Goal: Task Accomplishment & Management: Complete application form

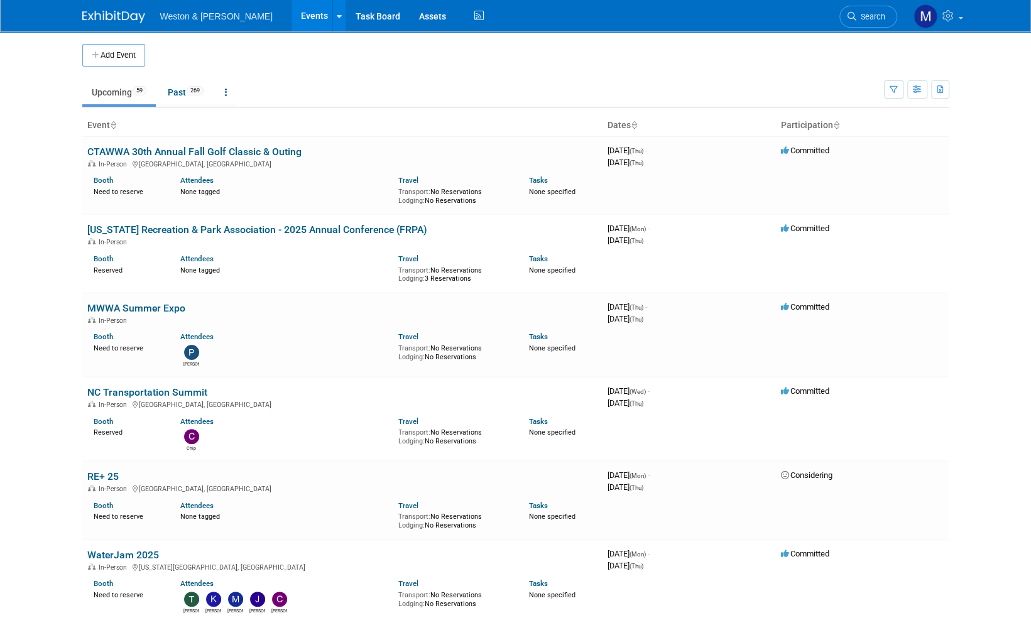
click at [877, 13] on span "Search" at bounding box center [871, 16] width 29 height 9
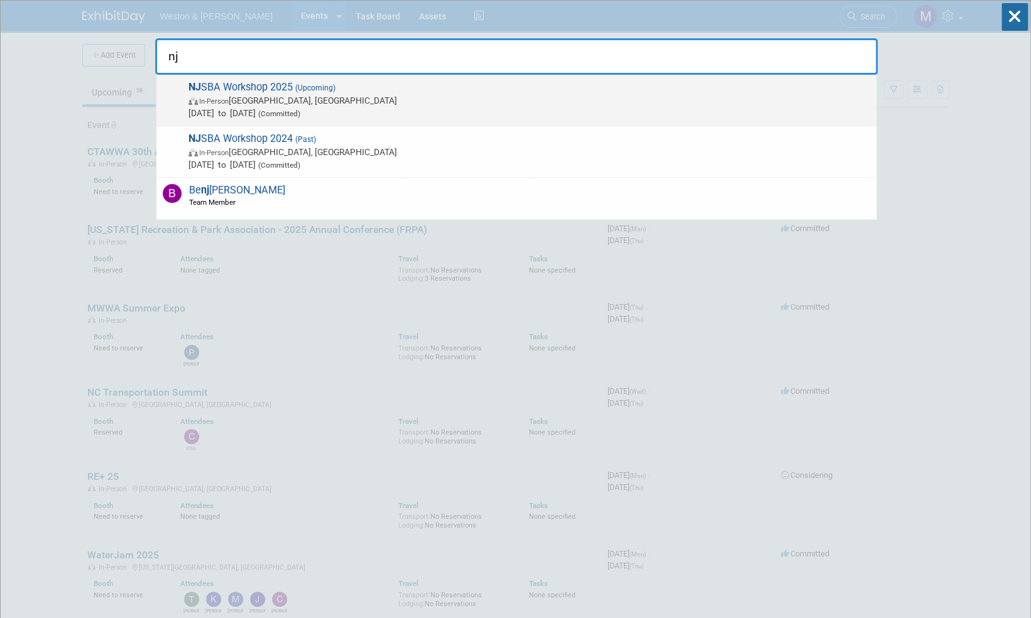
type input "nj"
click at [254, 91] on span "NJ SBA Workshop 2025 (Upcoming) In-Person Atlantic City, NJ Oct 20, 2025 to Oct…" at bounding box center [528, 100] width 686 height 38
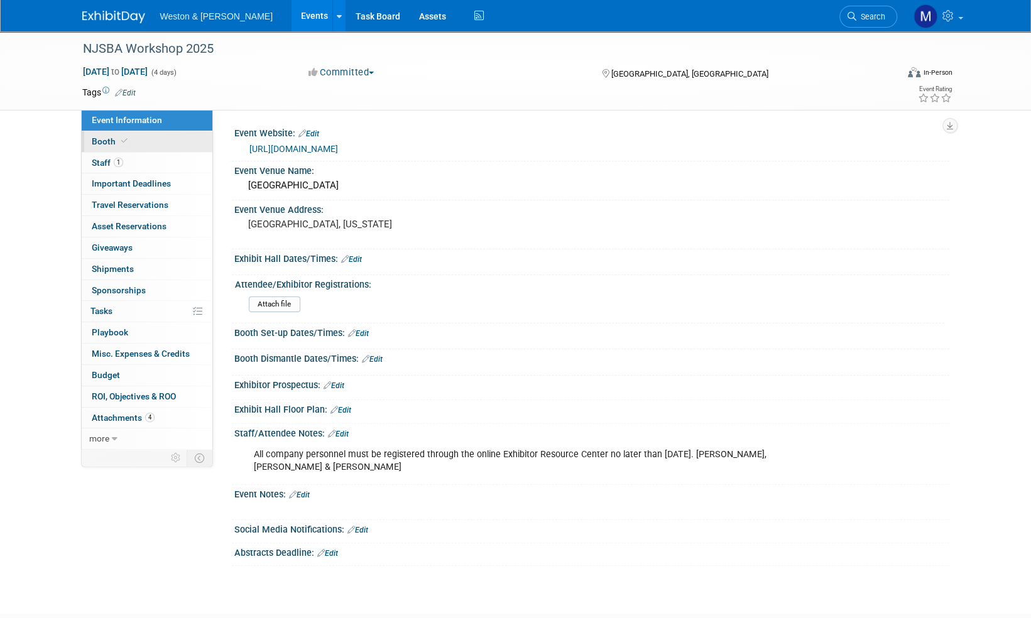
click at [107, 140] on span "Booth" at bounding box center [111, 141] width 38 height 10
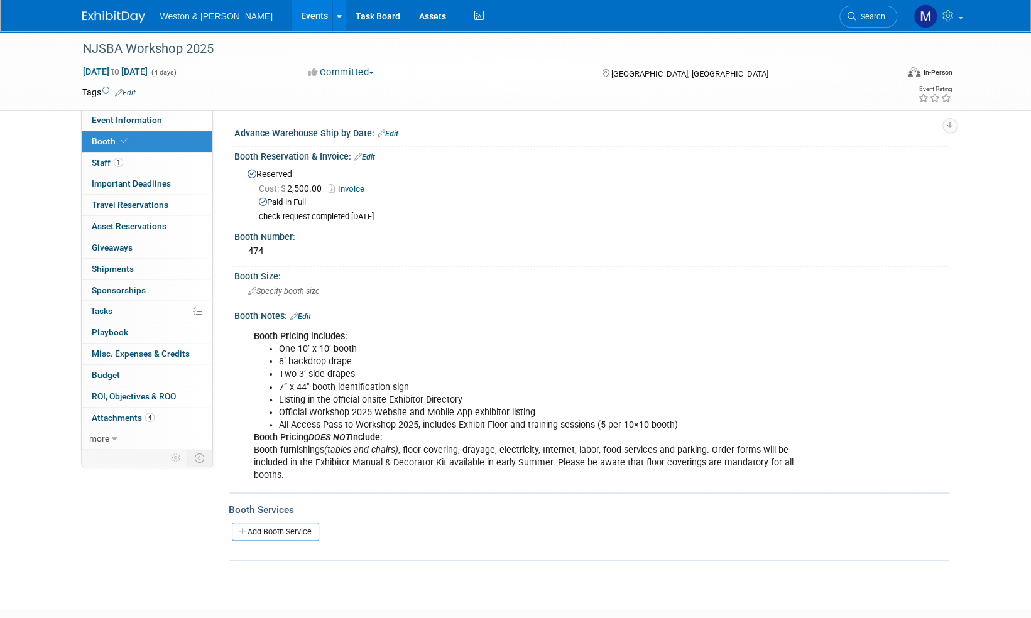
click at [275, 525] on link "Add Booth Service" at bounding box center [275, 532] width 87 height 18
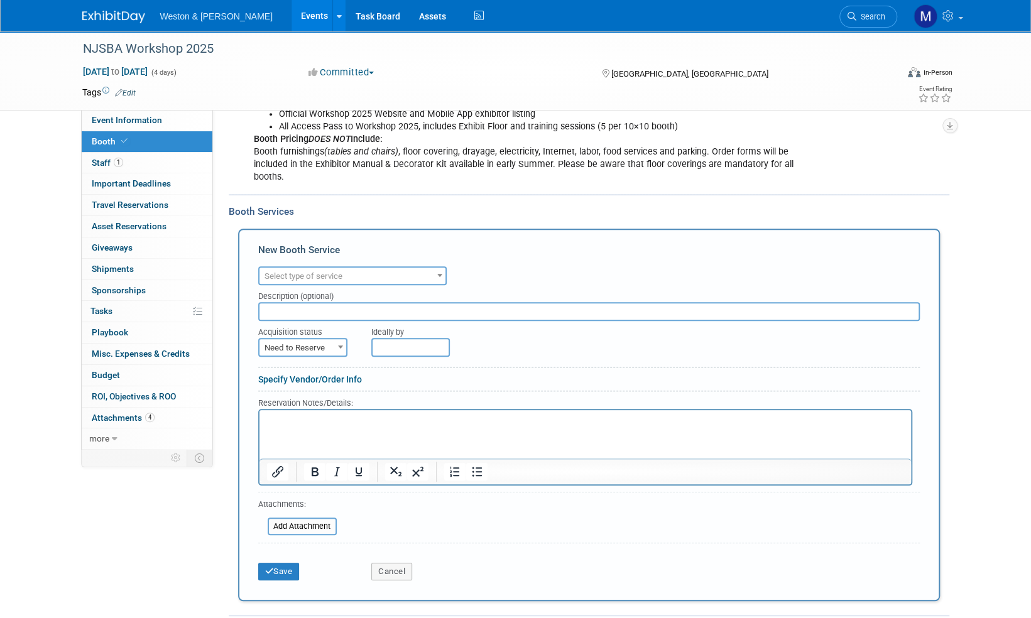
scroll to position [314, 0]
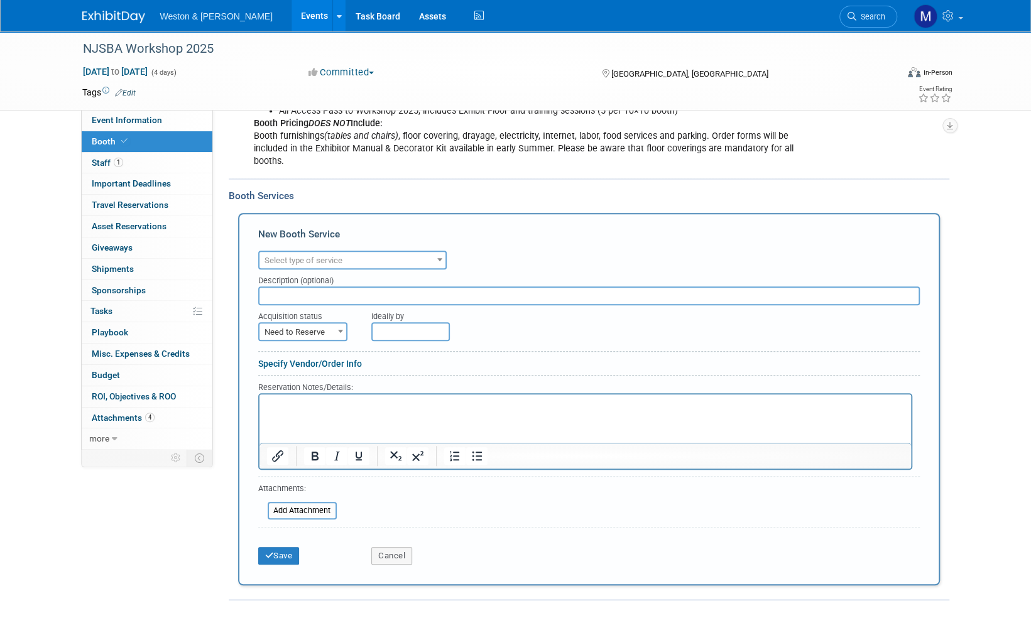
click at [439, 254] on span at bounding box center [440, 259] width 13 height 16
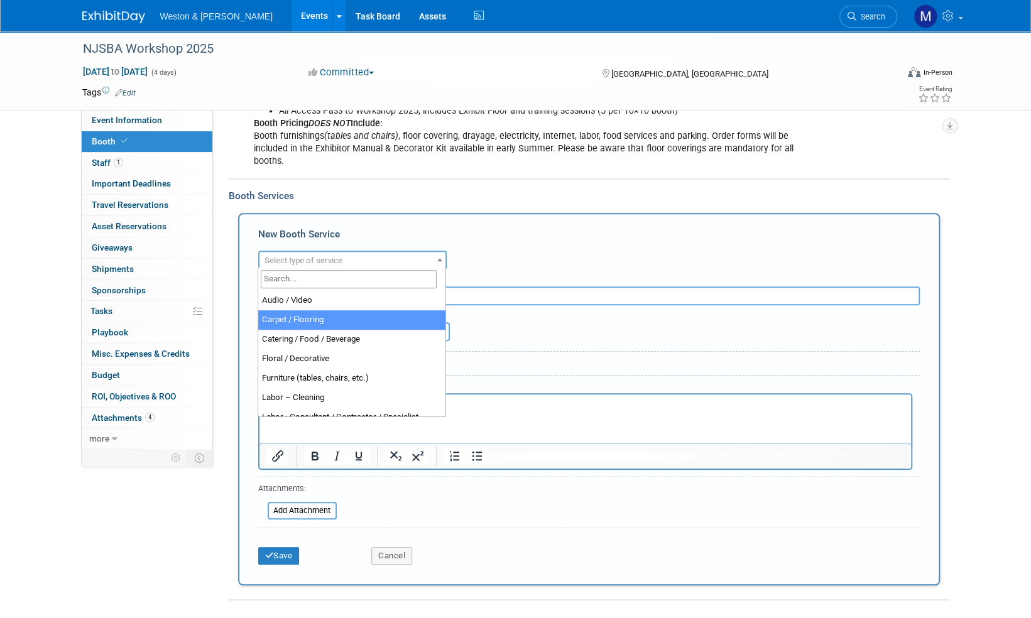
select select "4"
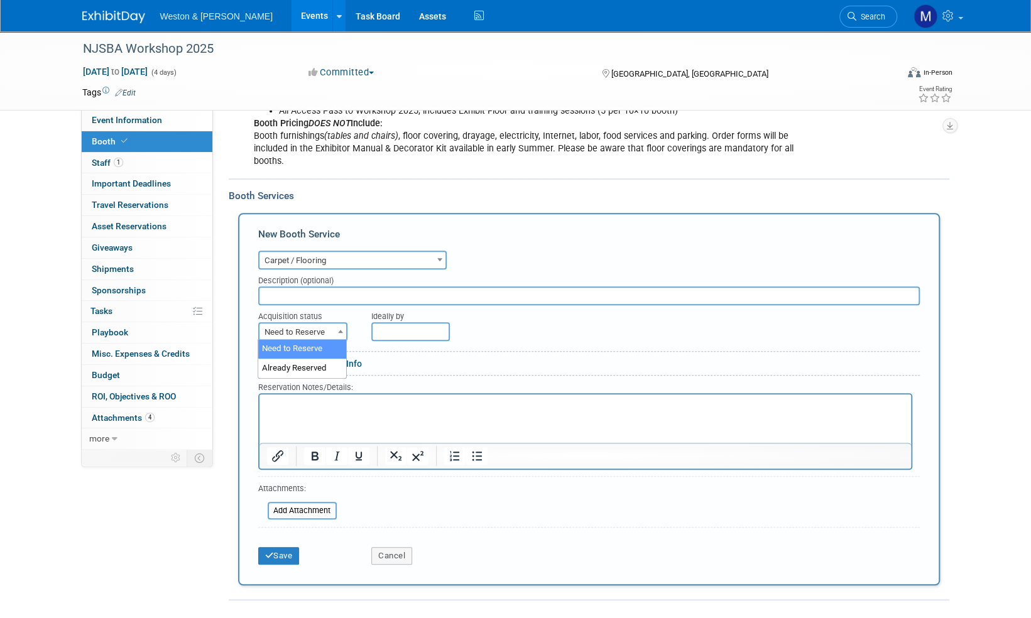
click at [337, 332] on span at bounding box center [340, 331] width 13 height 16
select select "2"
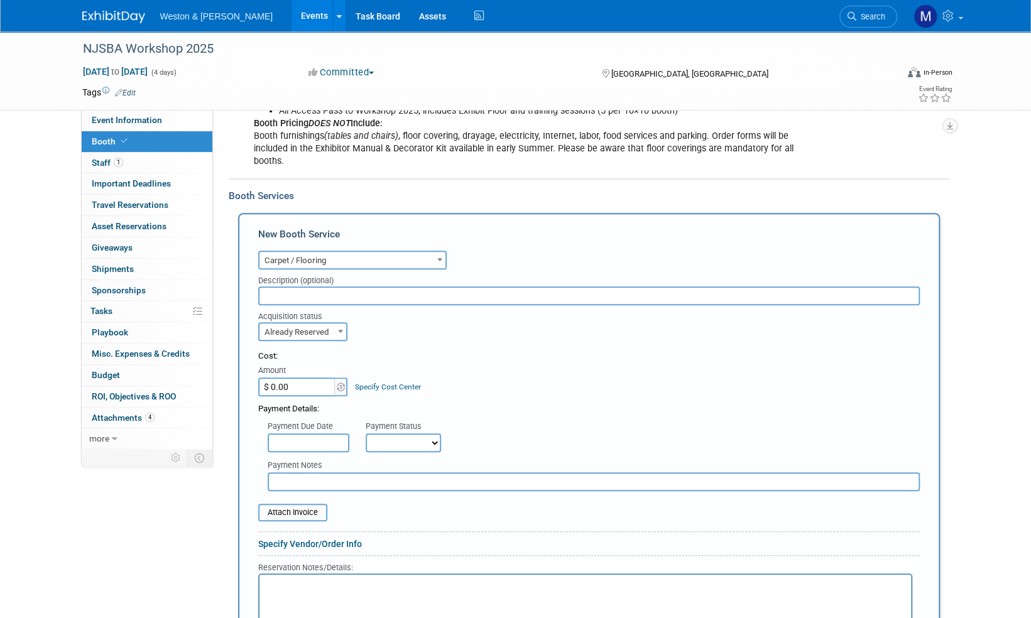
click at [303, 385] on input "$ 0.00" at bounding box center [297, 387] width 79 height 19
type input "$ 363.50"
click at [513, 346] on form "Audio / Video Carpet / Flooring Catering / Food / Beverage Floral / Decorative …" at bounding box center [589, 500] width 662 height 504
click at [434, 444] on select "Not Paid Yet Partially Paid Paid in Full" at bounding box center [403, 443] width 75 height 19
select select "1"
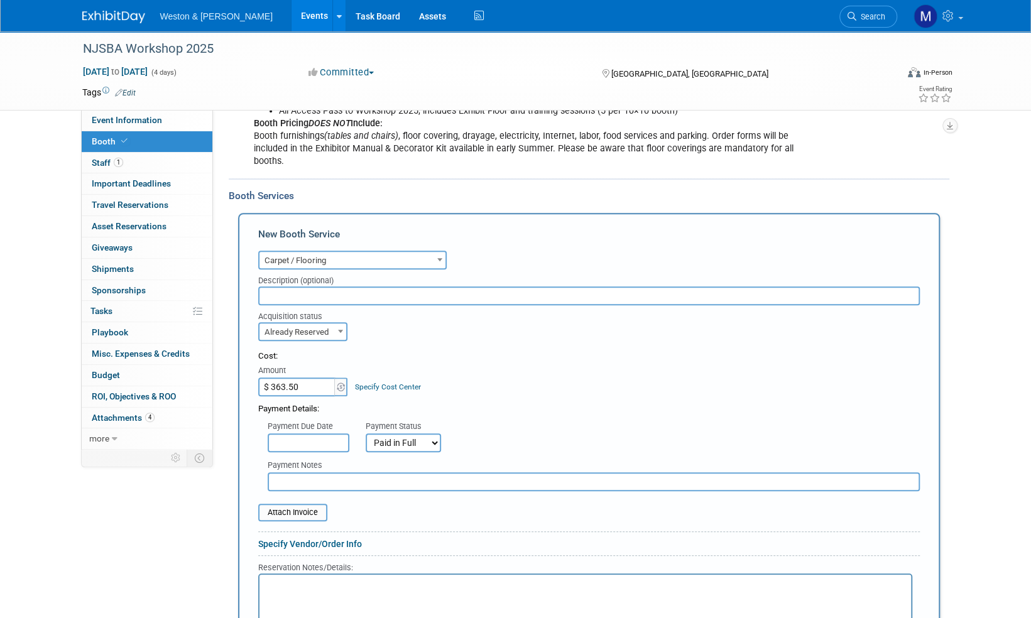
click at [366, 434] on select "Not Paid Yet Partially Paid Paid in Full" at bounding box center [403, 443] width 75 height 19
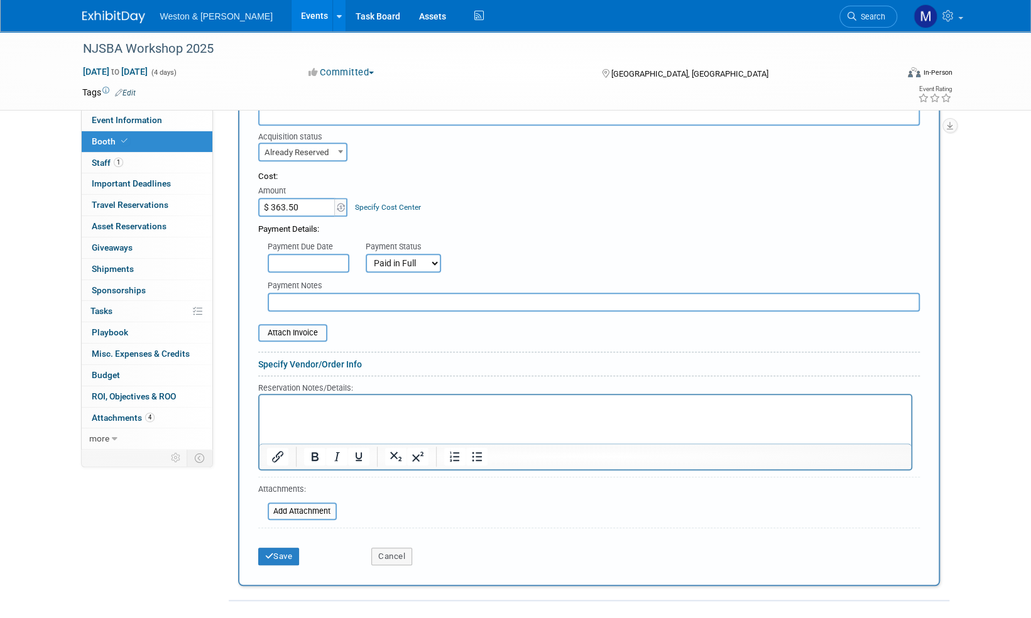
scroll to position [503, 0]
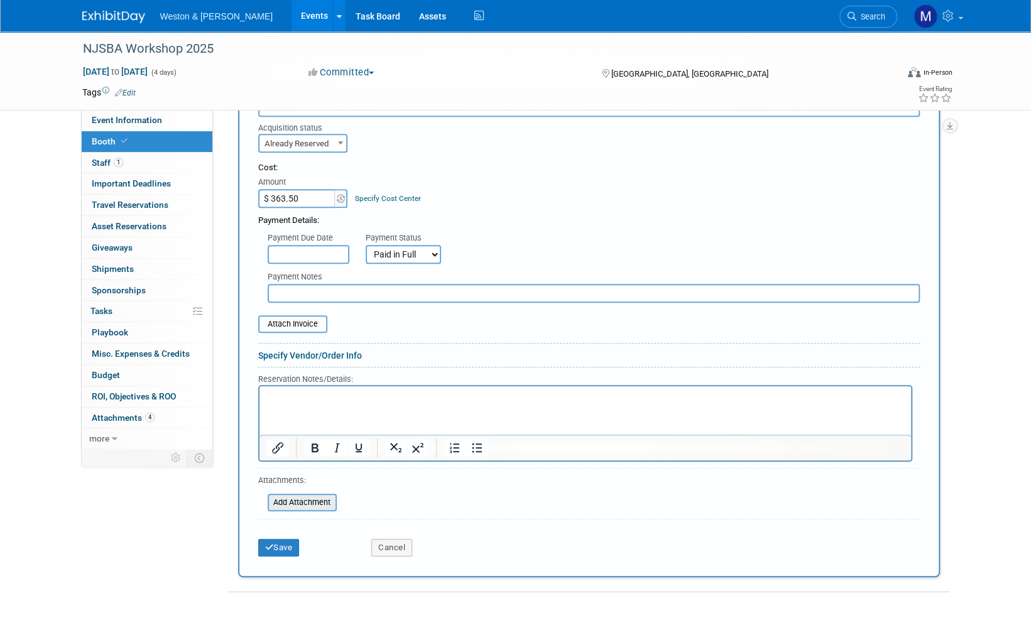
click at [312, 501] on input "file" at bounding box center [261, 502] width 150 height 15
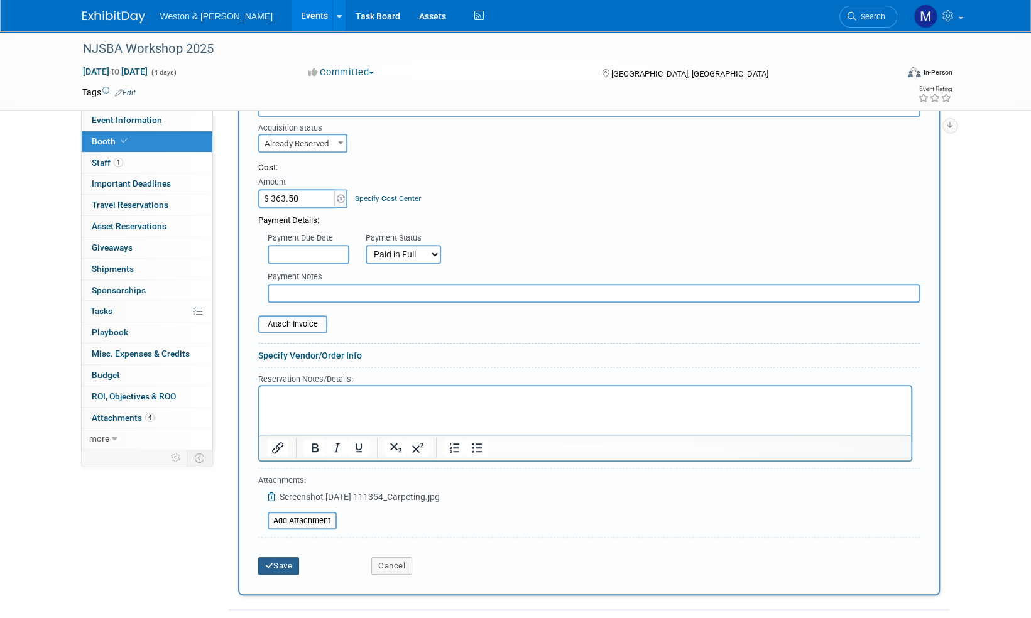
click at [289, 567] on button "Save" at bounding box center [278, 566] width 41 height 18
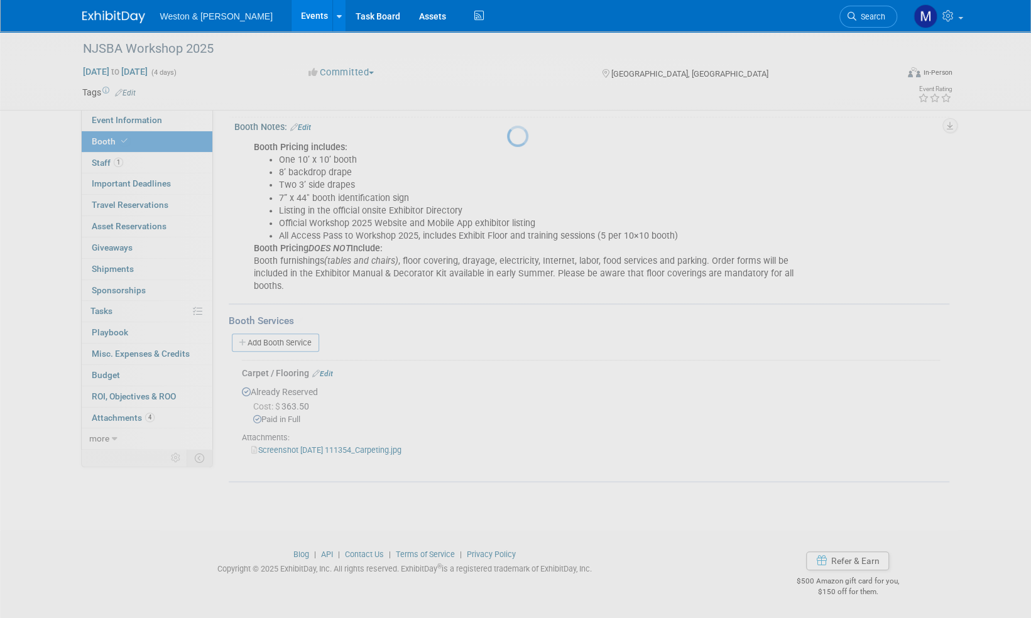
scroll to position [187, 0]
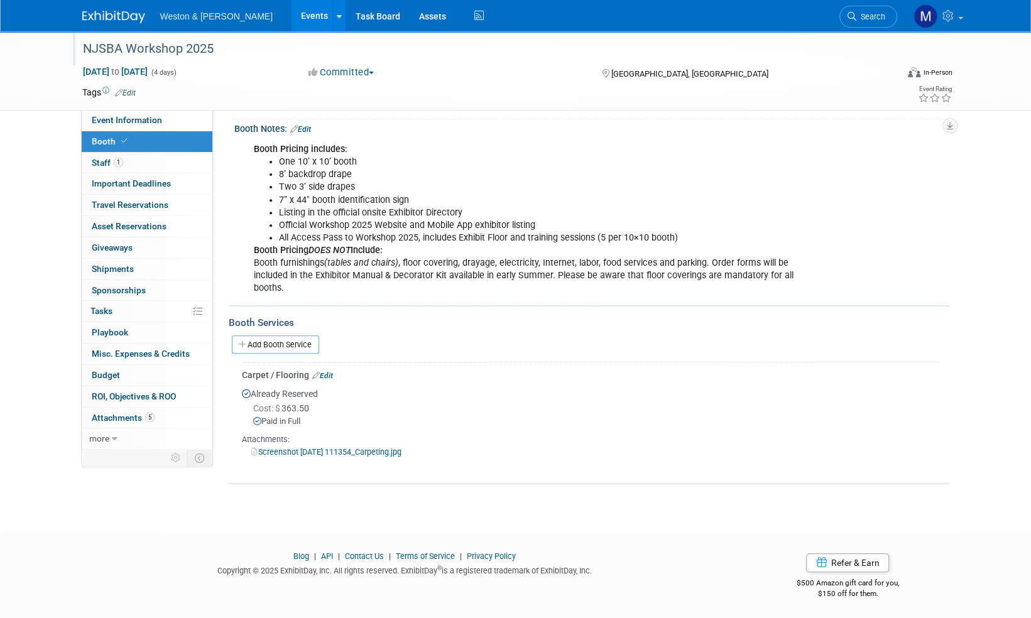
drag, startPoint x: 222, startPoint y: 48, endPoint x: 95, endPoint y: 36, distance: 127.5
click at [96, 34] on div "NJSBA Workshop 2025" at bounding box center [480, 48] width 815 height 34
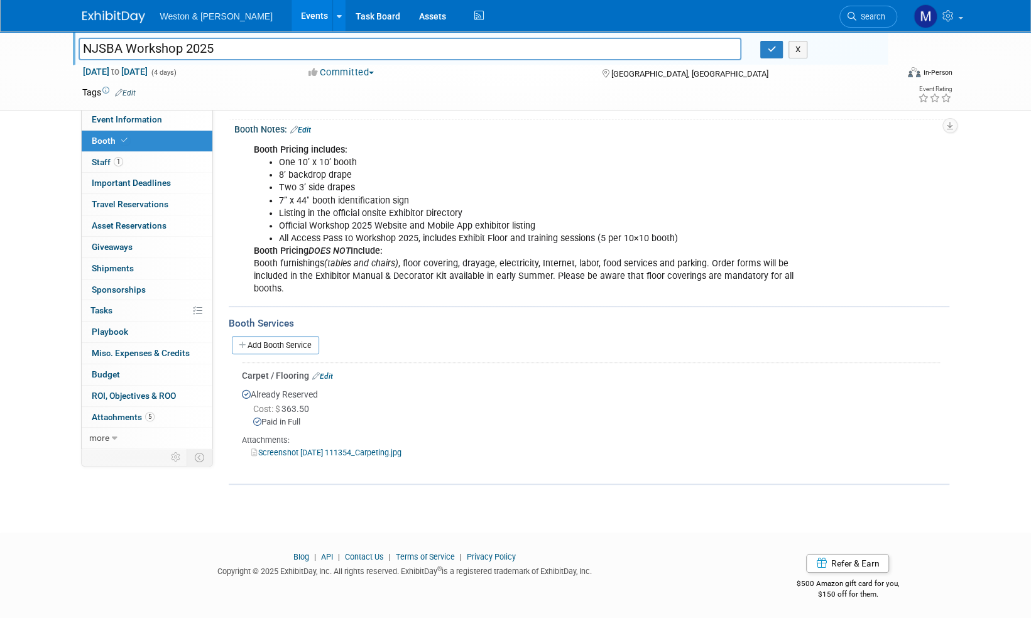
drag, startPoint x: 215, startPoint y: 48, endPoint x: 76, endPoint y: 47, distance: 138.9
click at [75, 48] on div "NJSBA Workshop 2025" at bounding box center [410, 50] width 683 height 19
click at [121, 116] on span "Event Information" at bounding box center [127, 119] width 70 height 10
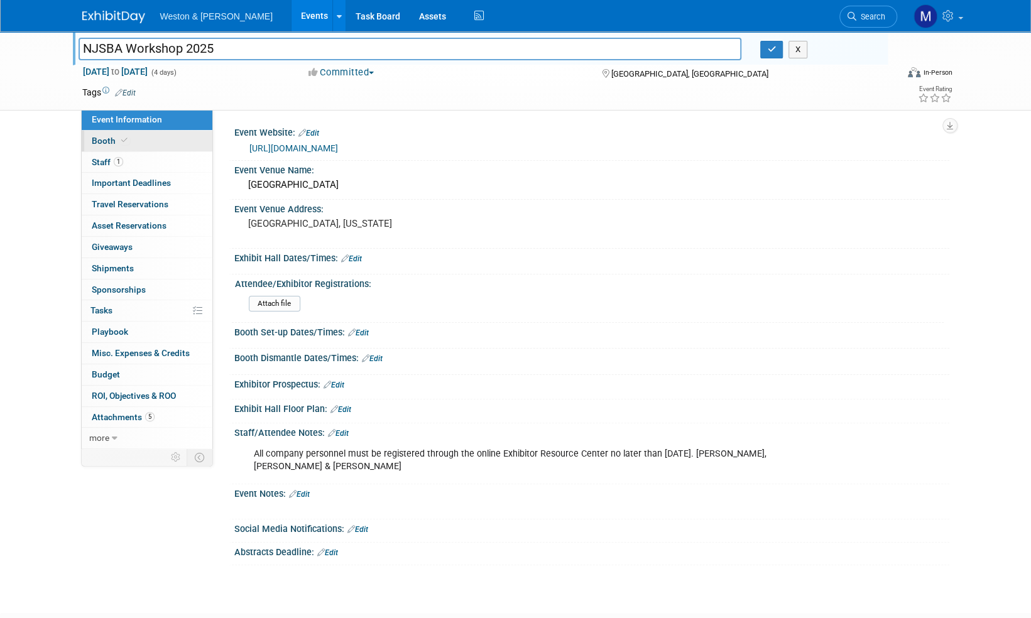
click at [105, 138] on span "Booth" at bounding box center [111, 141] width 38 height 10
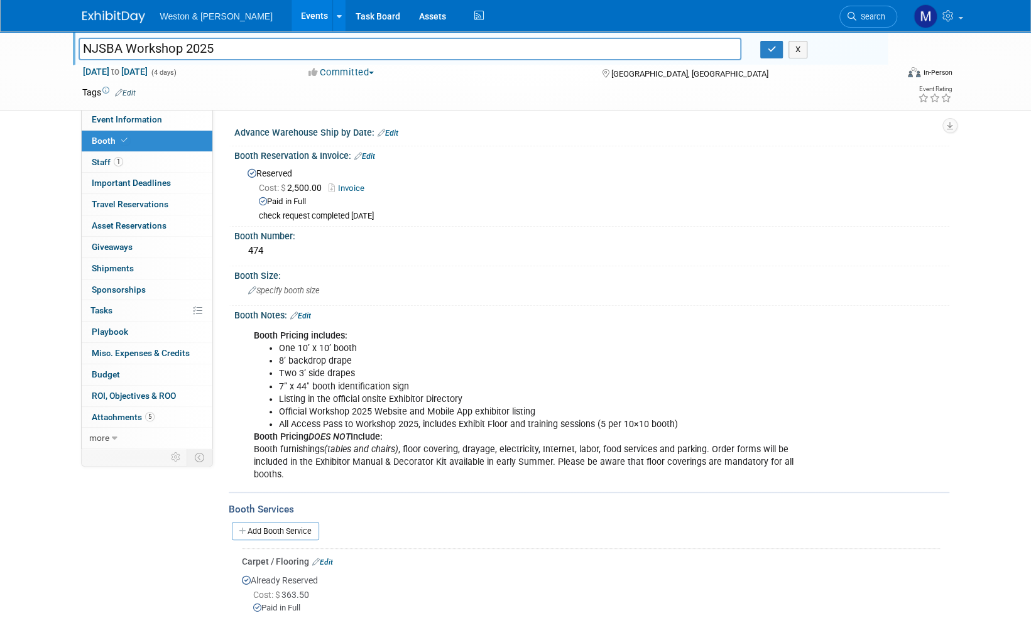
click at [119, 14] on img at bounding box center [113, 17] width 63 height 13
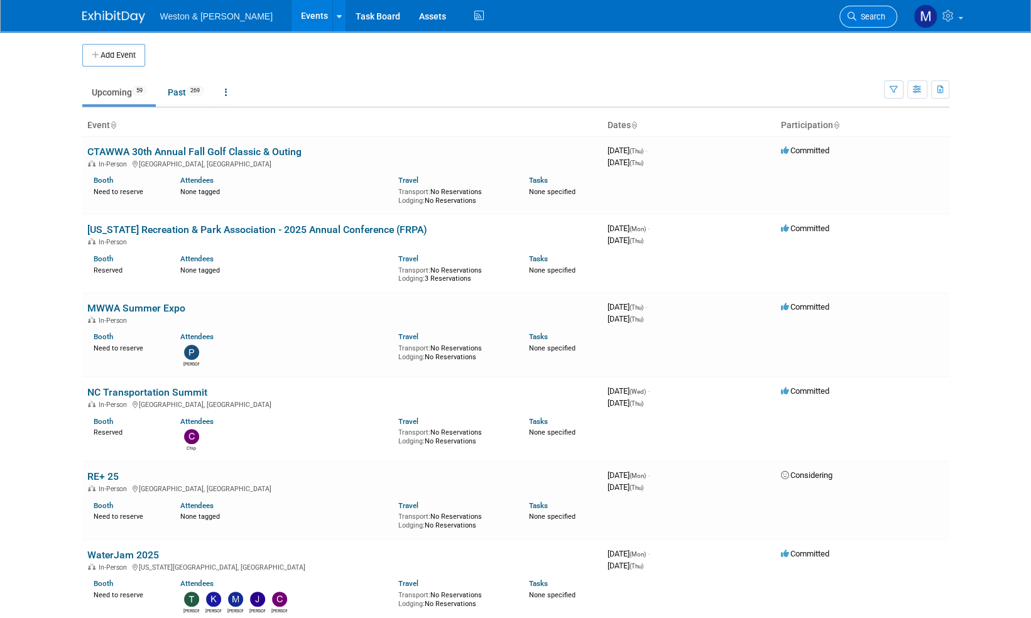
click at [870, 16] on span "Search" at bounding box center [871, 16] width 29 height 9
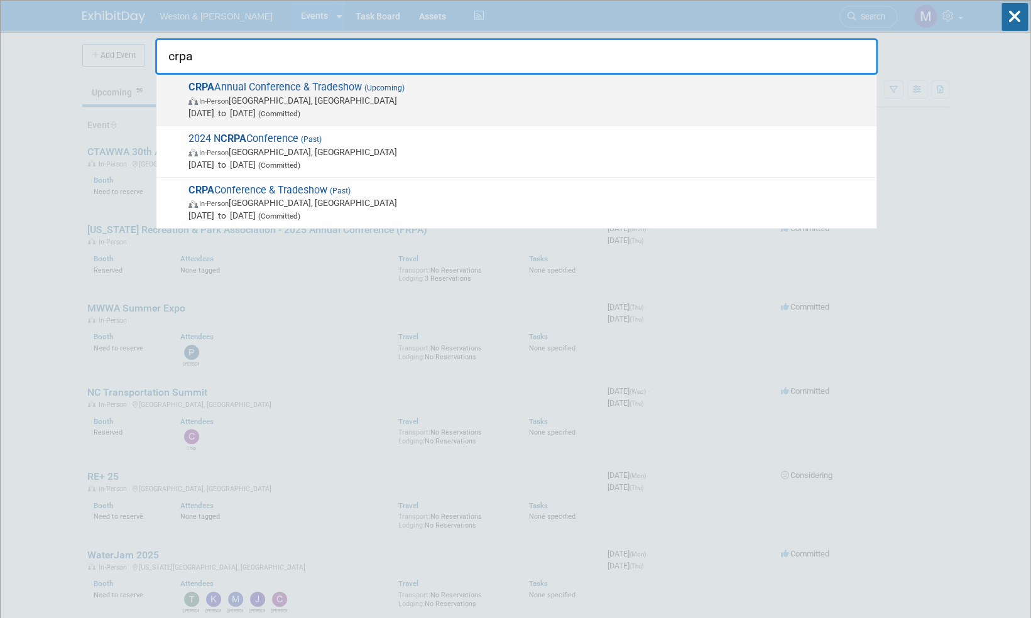
type input "crpa"
click at [336, 87] on span "CRPA Annual Conference & Tradeshow (Upcoming) In-Person Montville, CT Nov 24, 2…" at bounding box center [528, 100] width 686 height 38
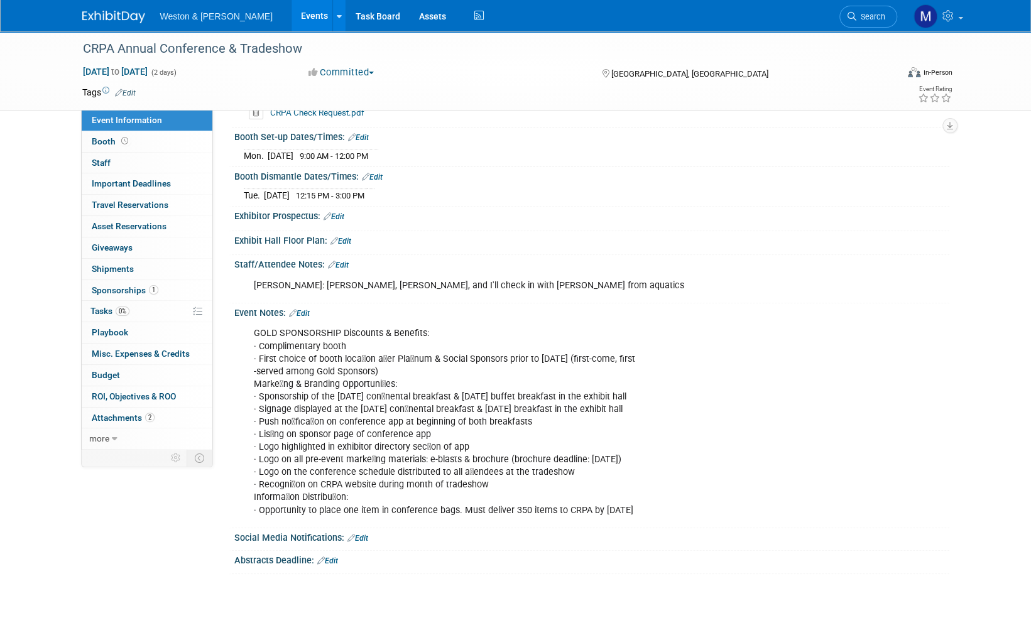
scroll to position [251, 0]
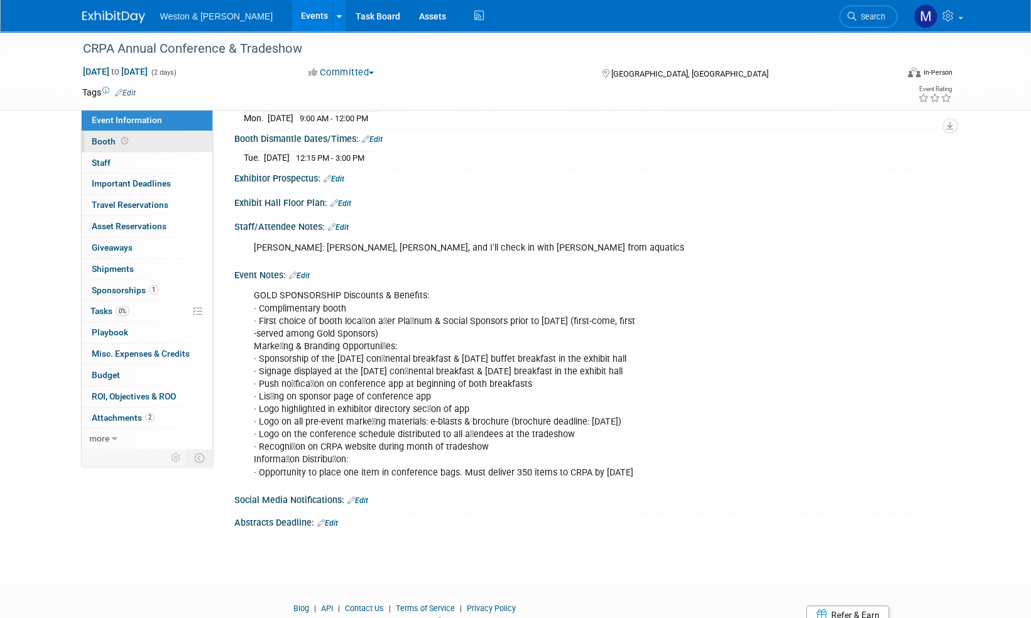
click at [106, 144] on span "Booth" at bounding box center [111, 141] width 39 height 10
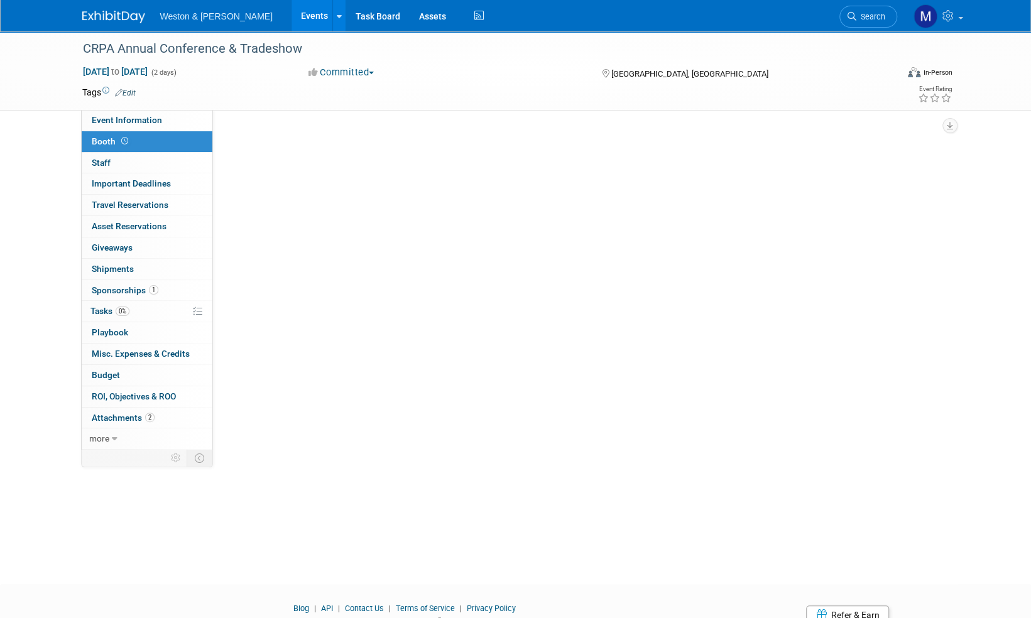
scroll to position [0, 0]
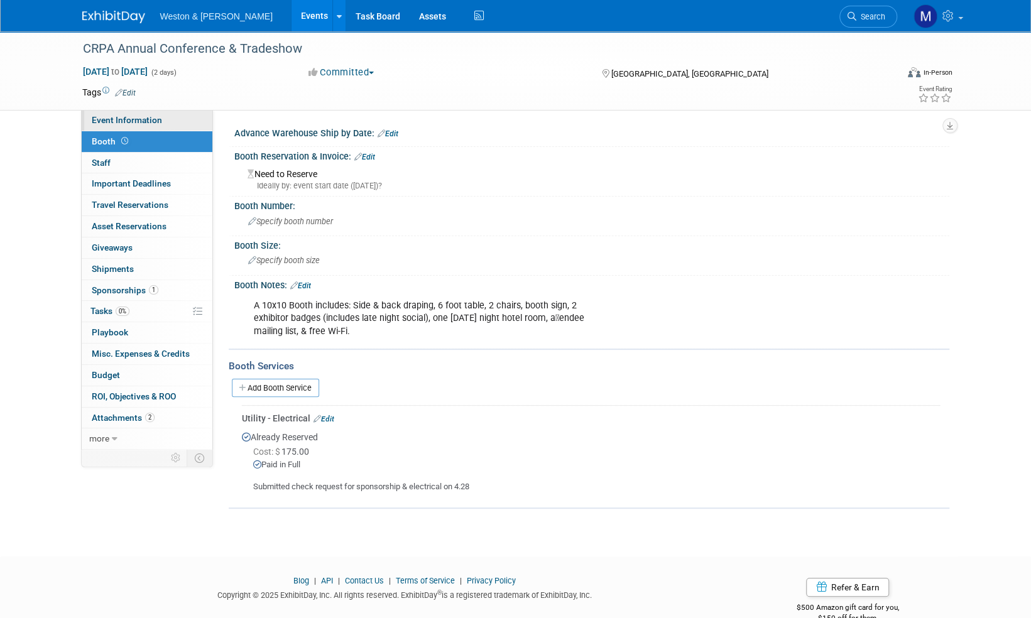
click at [128, 120] on span "Event Information" at bounding box center [127, 120] width 70 height 10
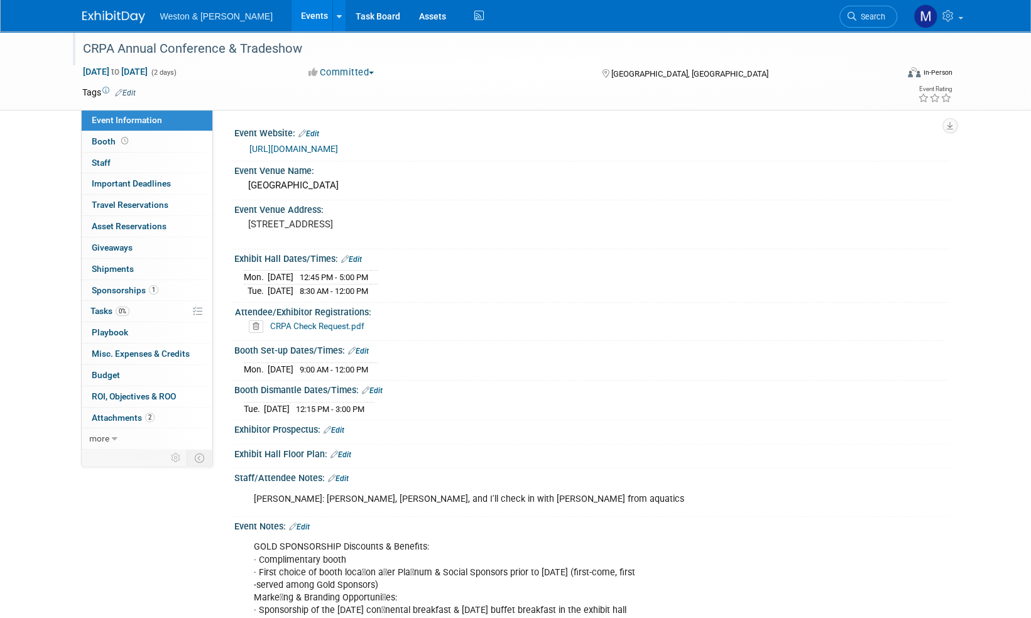
drag, startPoint x: 313, startPoint y: 50, endPoint x: 117, endPoint y: 44, distance: 196.2
click at [117, 44] on div "CRPA Annual Conference & Tradeshow" at bounding box center [479, 49] width 800 height 23
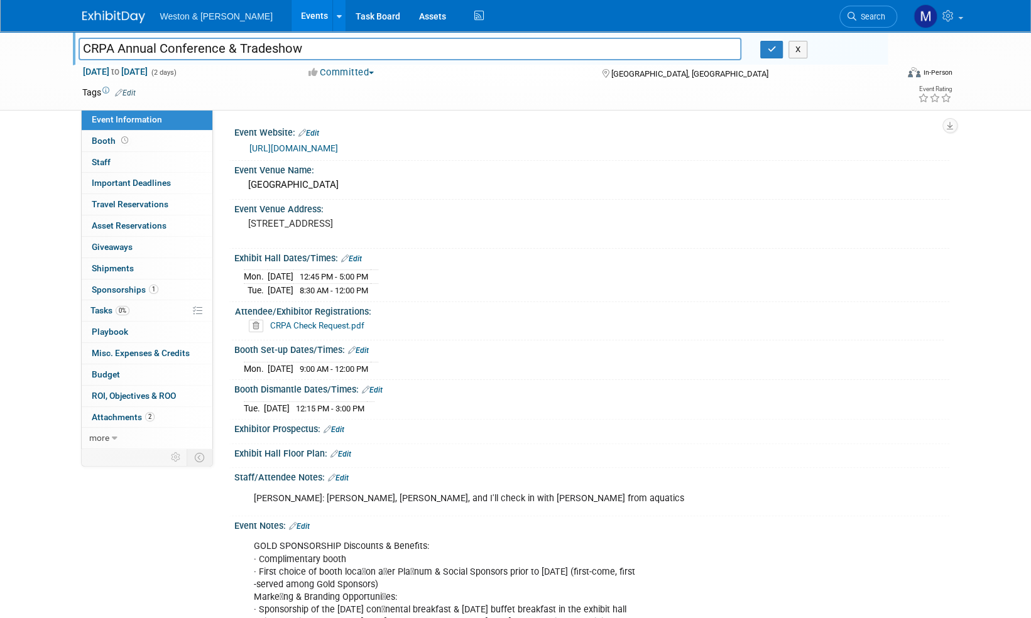
drag, startPoint x: 310, startPoint y: 48, endPoint x: 118, endPoint y: 50, distance: 193.0
click at [118, 50] on input "CRPA Annual Conference & Tradeshow" at bounding box center [411, 49] width 664 height 22
click at [123, 289] on span "Sponsorships 1" at bounding box center [125, 290] width 67 height 10
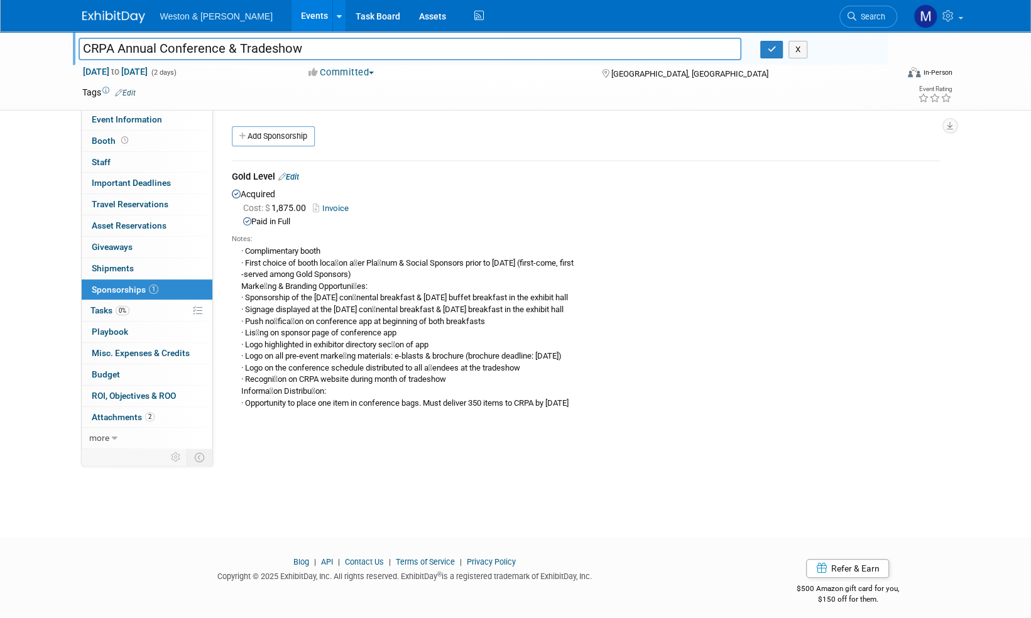
click at [102, 15] on img at bounding box center [113, 17] width 63 height 13
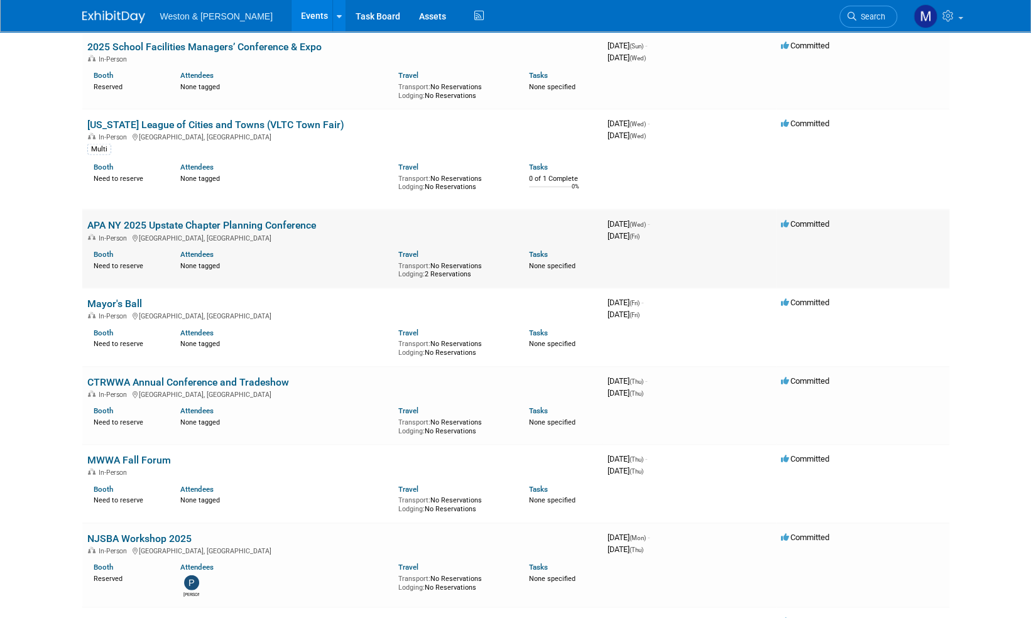
scroll to position [1760, 0]
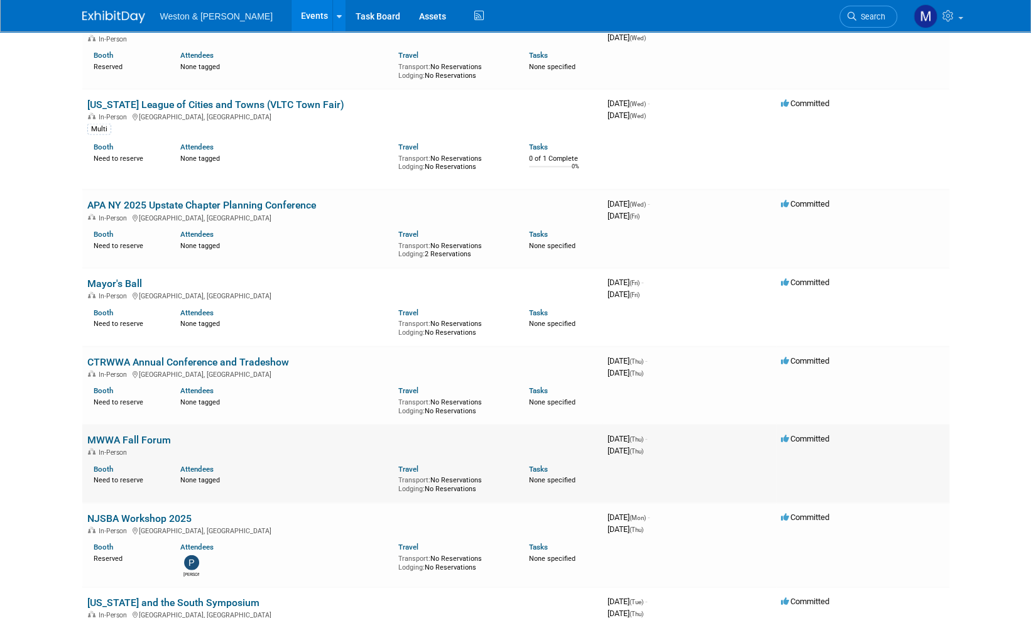
click at [142, 438] on link "MWWA Fall Forum" at bounding box center [129, 440] width 84 height 12
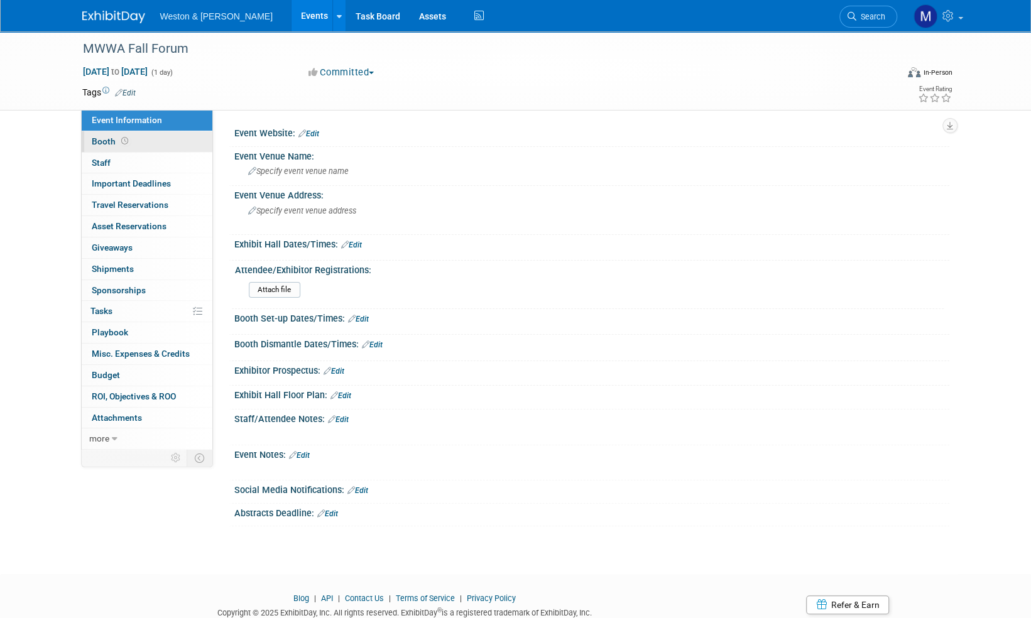
click at [101, 144] on span "Booth" at bounding box center [111, 141] width 39 height 10
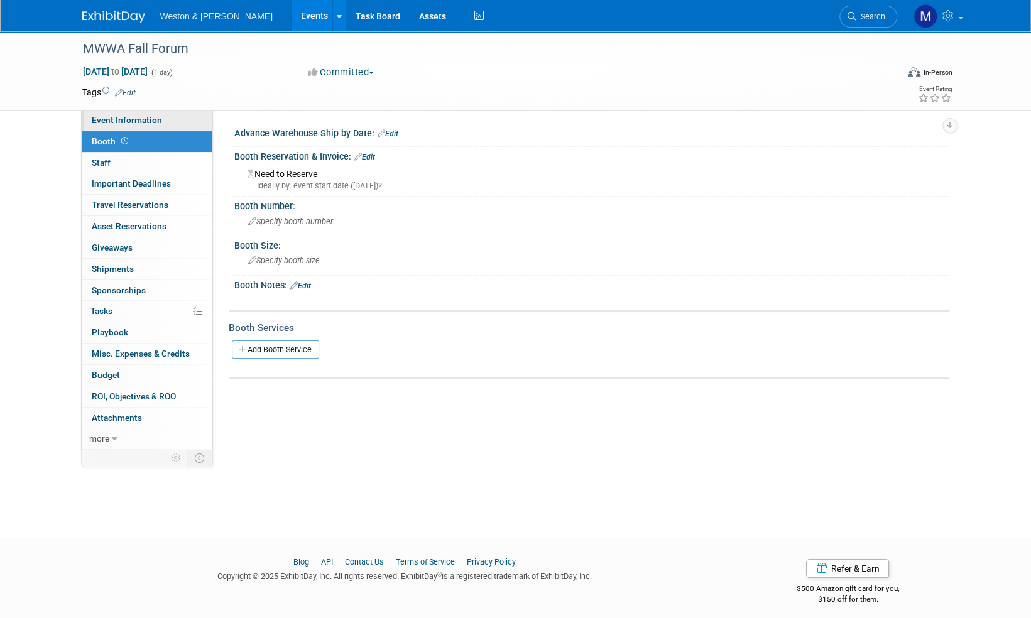
click at [117, 119] on span "Event Information" at bounding box center [127, 120] width 70 height 10
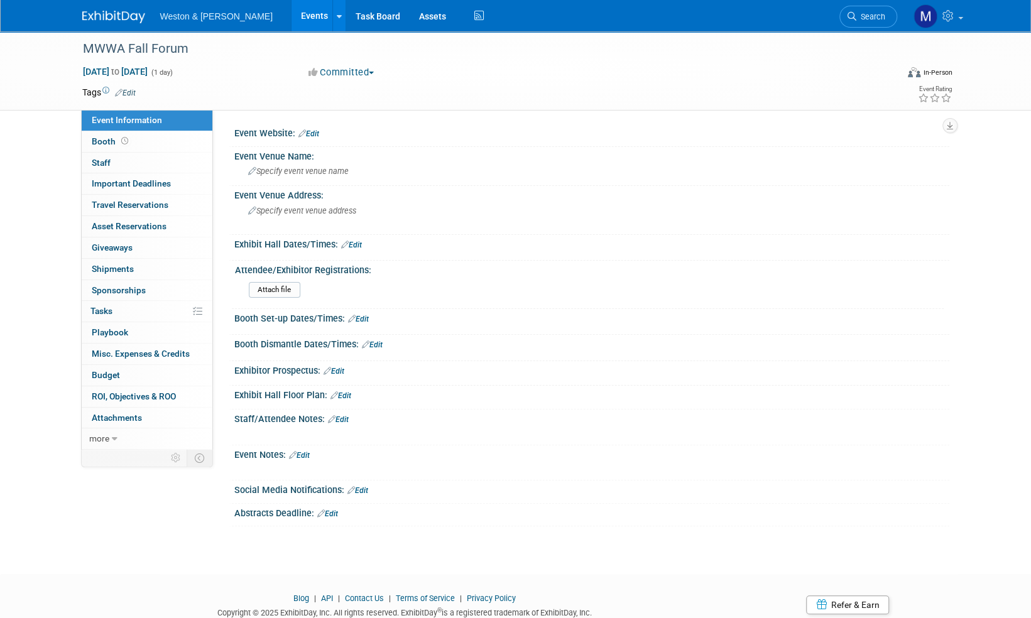
click at [112, 14] on img at bounding box center [113, 17] width 63 height 13
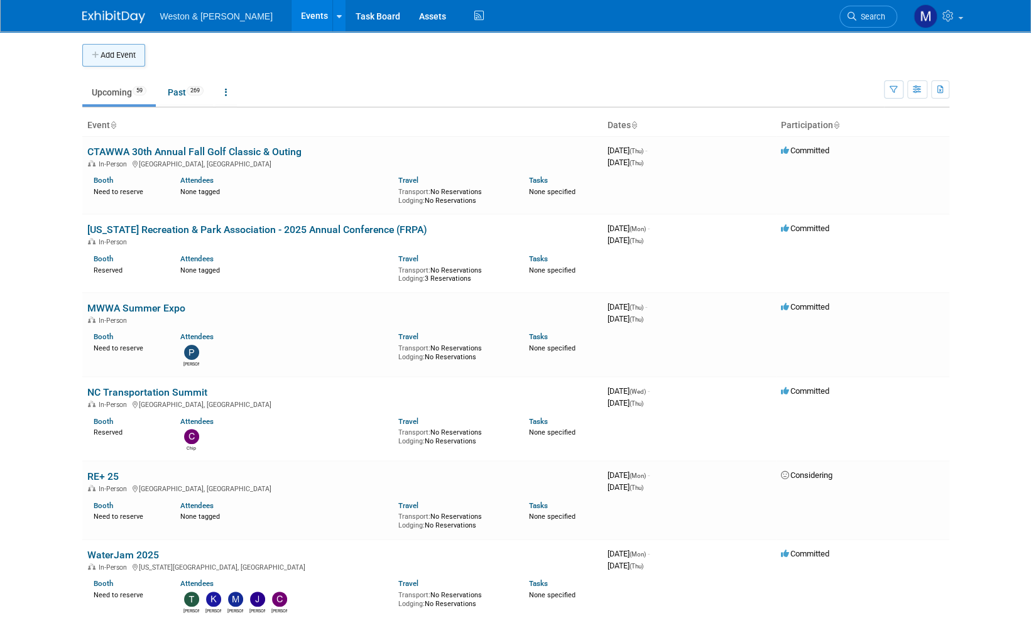
click at [123, 54] on button "Add Event" at bounding box center [113, 55] width 63 height 23
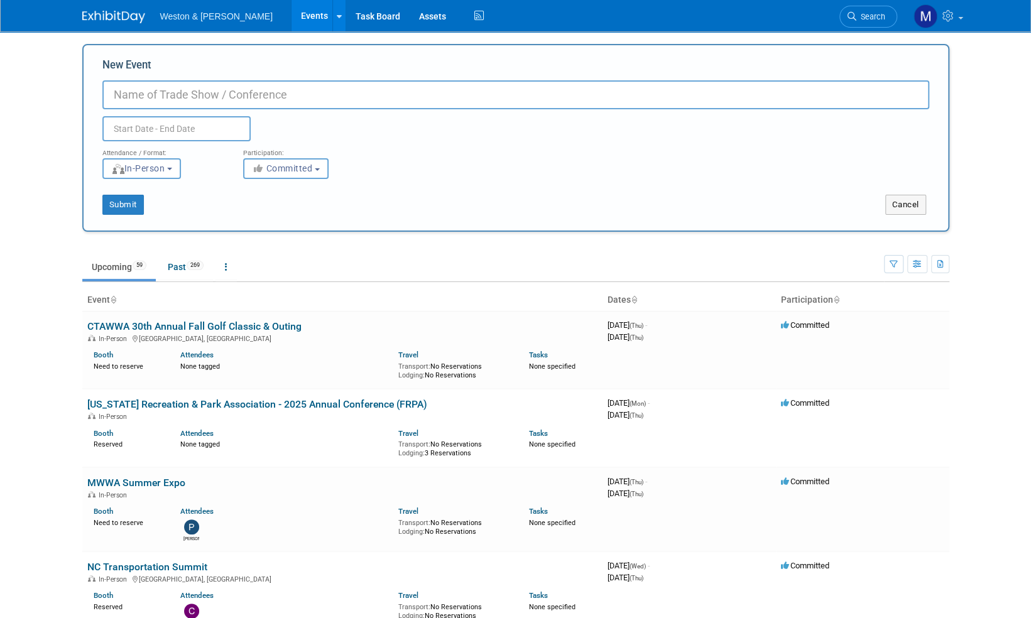
type input "o"
click at [113, 96] on input "Boogie at the Bog" at bounding box center [515, 94] width 827 height 29
paste input "Frogfoot Farm"
click at [184, 94] on input "Frogfoot Farm Boogie at the Bog" at bounding box center [515, 94] width 827 height 29
click at [326, 97] on input "Frogfoot Farm's Boogie at the Bog" at bounding box center [515, 94] width 827 height 29
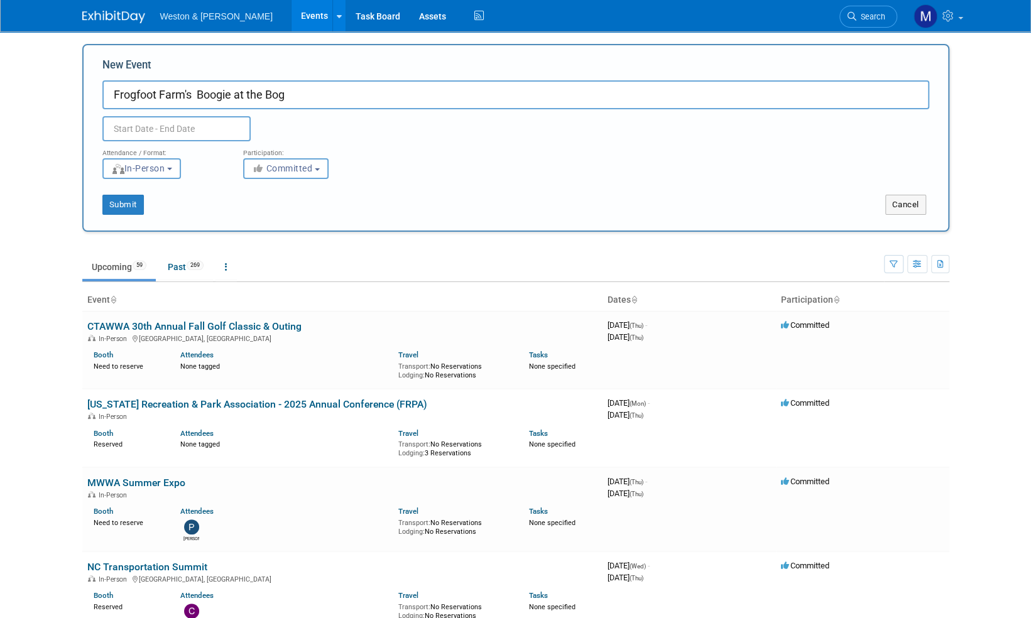
type input "Frogfoot Farm's Boogie at the Bog"
click at [166, 131] on input "text" at bounding box center [176, 128] width 148 height 25
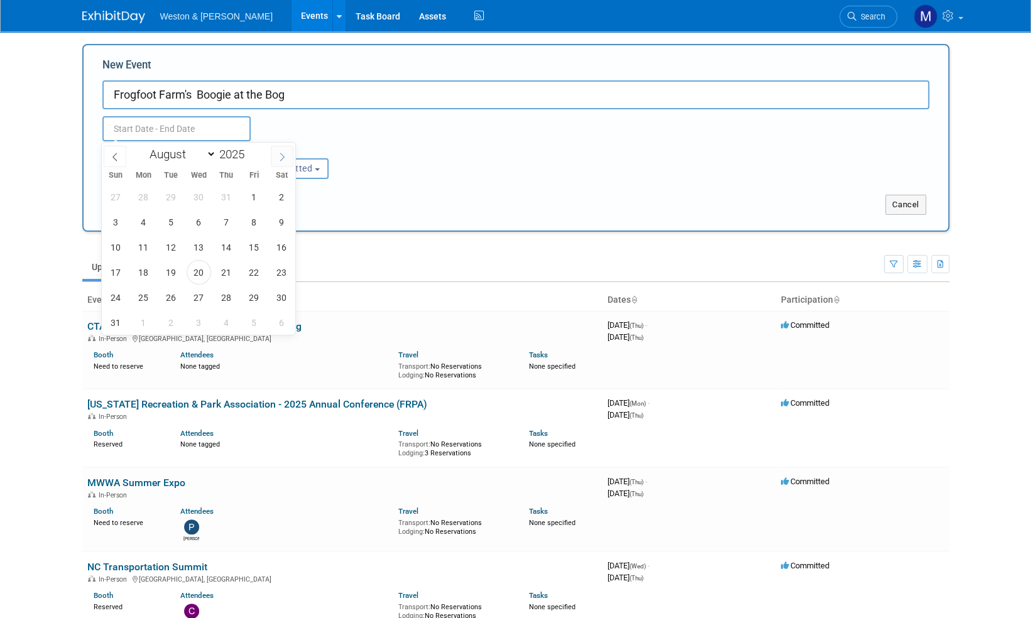
click at [282, 156] on icon at bounding box center [282, 157] width 9 height 9
click at [283, 156] on icon at bounding box center [282, 157] width 9 height 9
select select "9"
click at [228, 221] on span "9" at bounding box center [226, 222] width 25 height 25
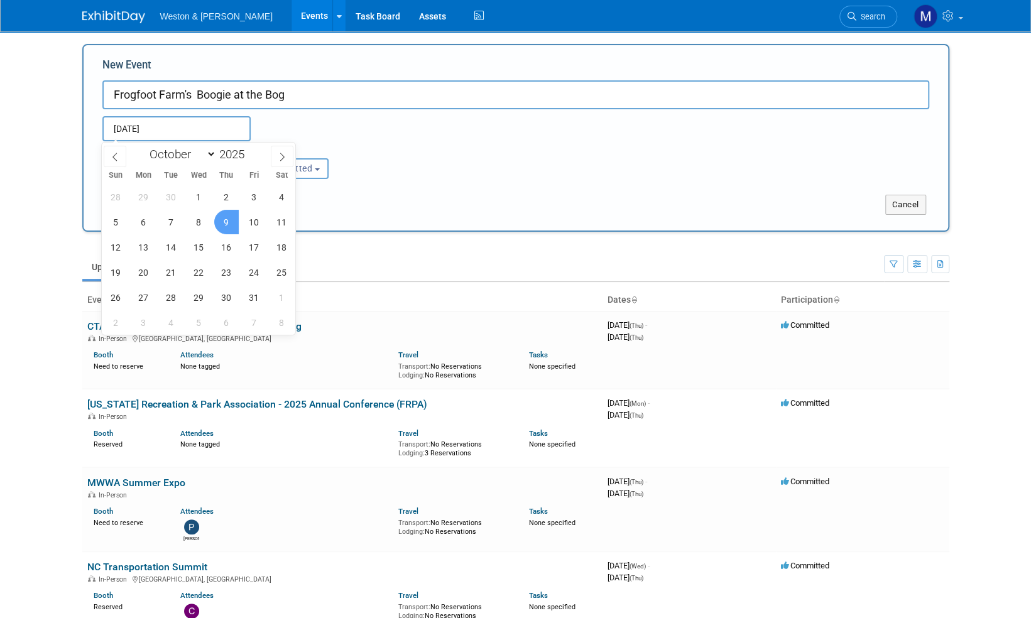
type input "Oct 9, 2025 to Oct 9, 2025"
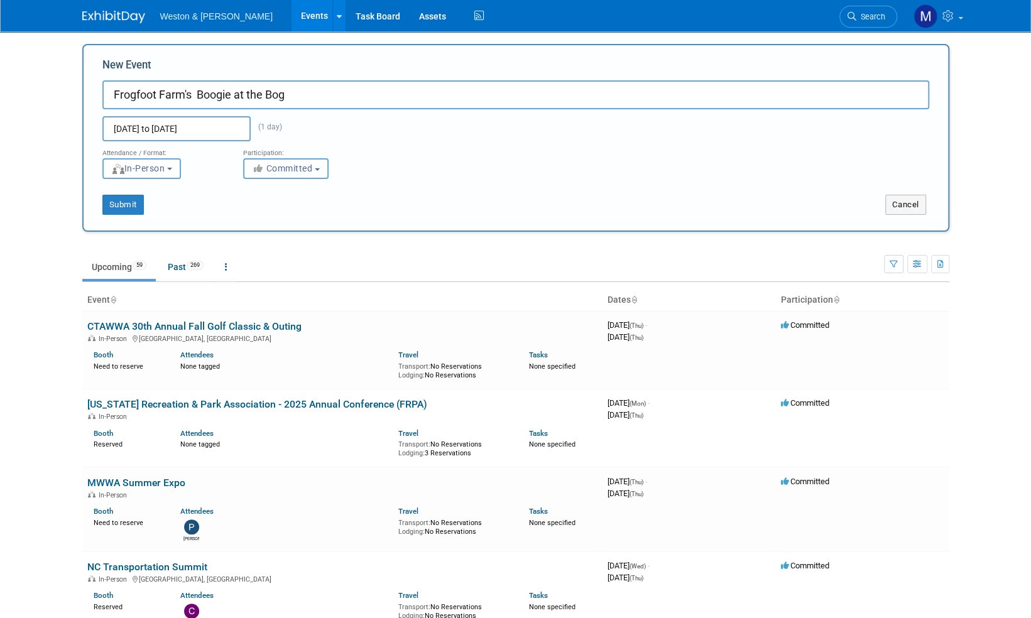
click at [316, 171] on button "Committed" at bounding box center [285, 168] width 85 height 21
click at [290, 214] on label "Considering" at bounding box center [291, 216] width 83 height 16
click at [255, 214] on input "Considering" at bounding box center [251, 216] width 8 height 8
select select "2"
click at [134, 202] on button "Submit" at bounding box center [122, 205] width 41 height 20
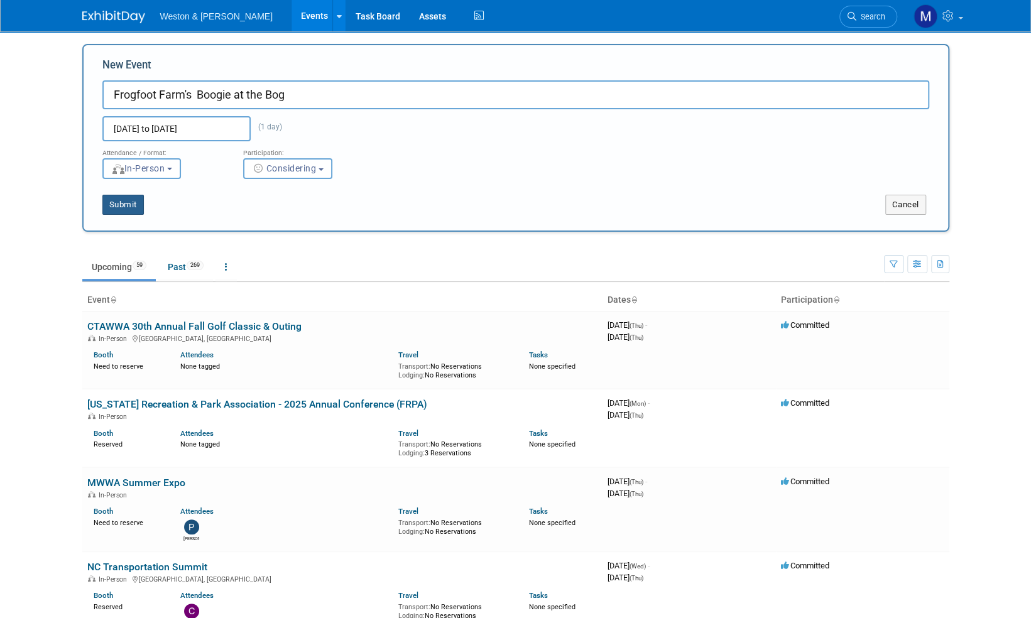
type input "Frogfoot Farm's Boogie at the Bog"
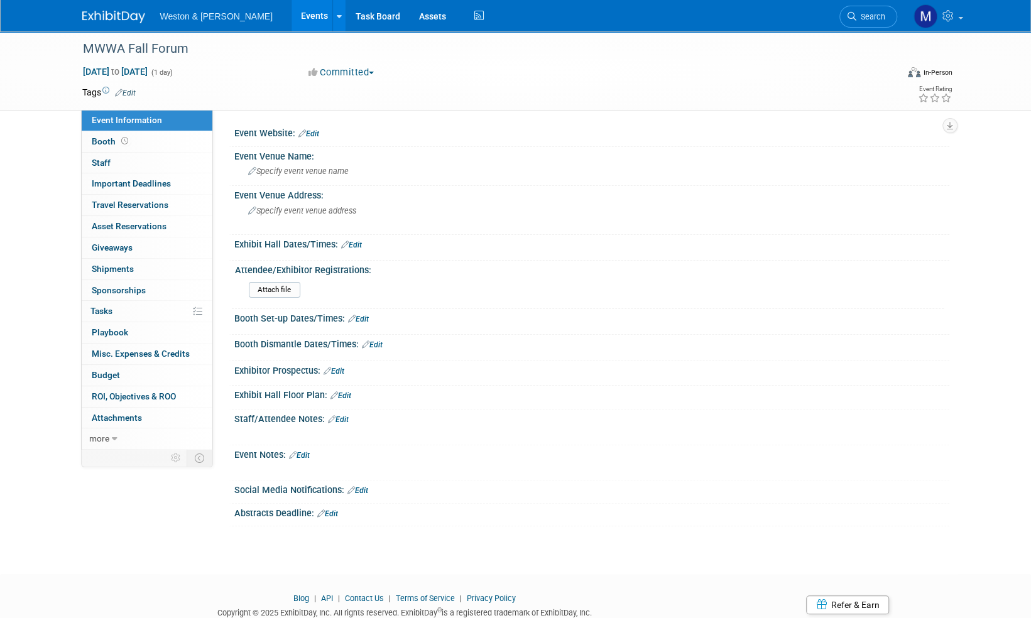
click at [343, 417] on link "Edit" at bounding box center [338, 419] width 21 height 9
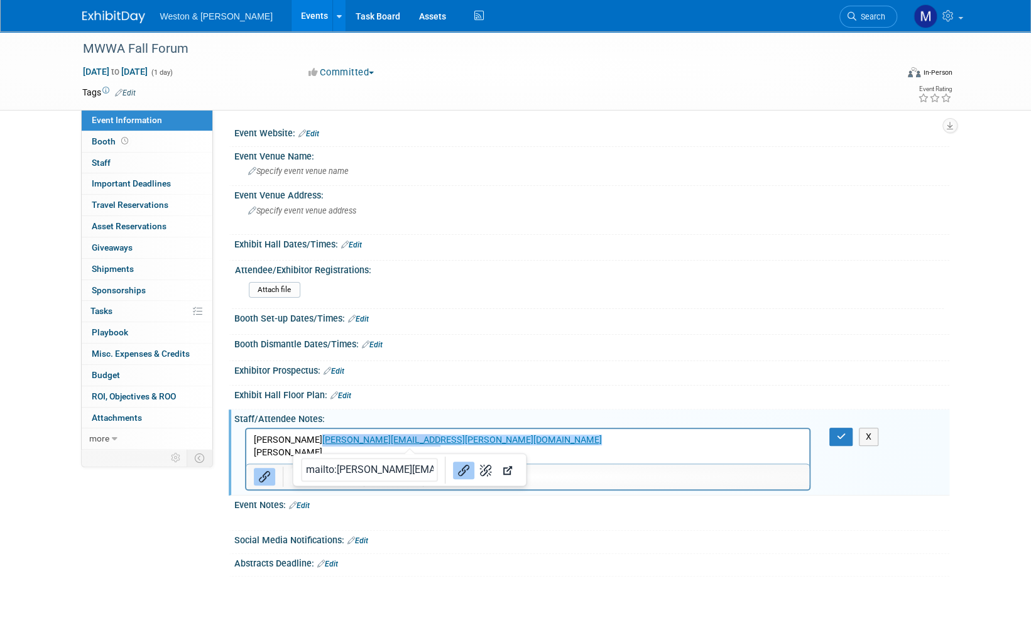
drag, startPoint x: 418, startPoint y: 437, endPoint x: 295, endPoint y: 434, distance: 123.2
click at [295, 434] on p "[PERSON_NAME] [PERSON_NAME][EMAIL_ADDRESS][PERSON_NAME][DOMAIN_NAME]﻿" at bounding box center [527, 440] width 549 height 13
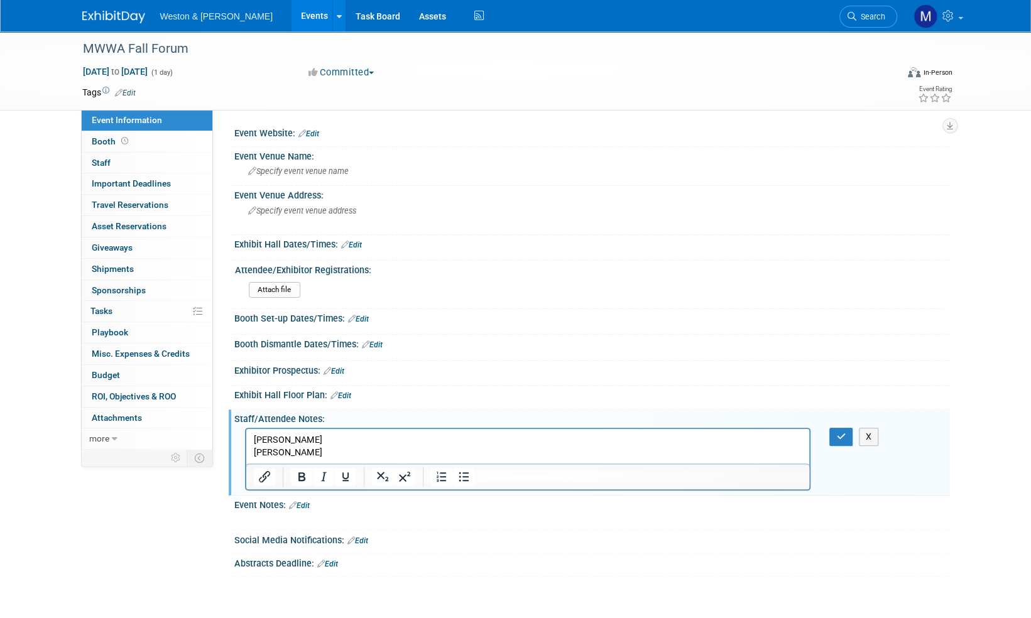
click at [335, 450] on p "[PERSON_NAME]" at bounding box center [527, 452] width 549 height 13
drag, startPoint x: 840, startPoint y: 440, endPoint x: 527, endPoint y: 34, distance: 512.6
click at [840, 440] on button "button" at bounding box center [841, 437] width 23 height 18
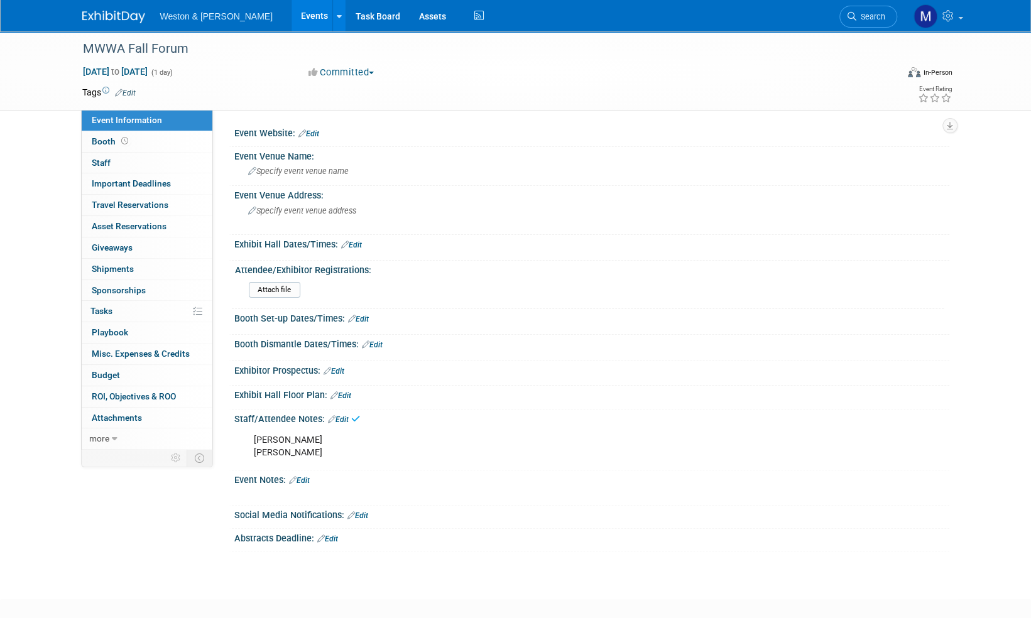
click at [305, 480] on link "Edit" at bounding box center [299, 480] width 21 height 9
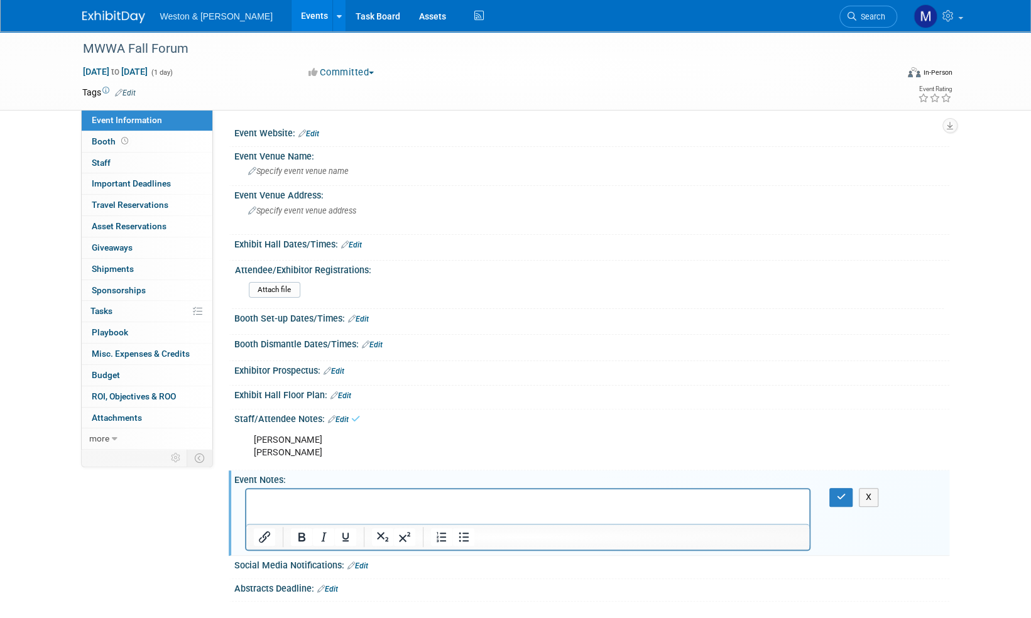
click at [270, 498] on p "Rich Text Area. Press ALT-0 for help." at bounding box center [527, 501] width 549 height 13
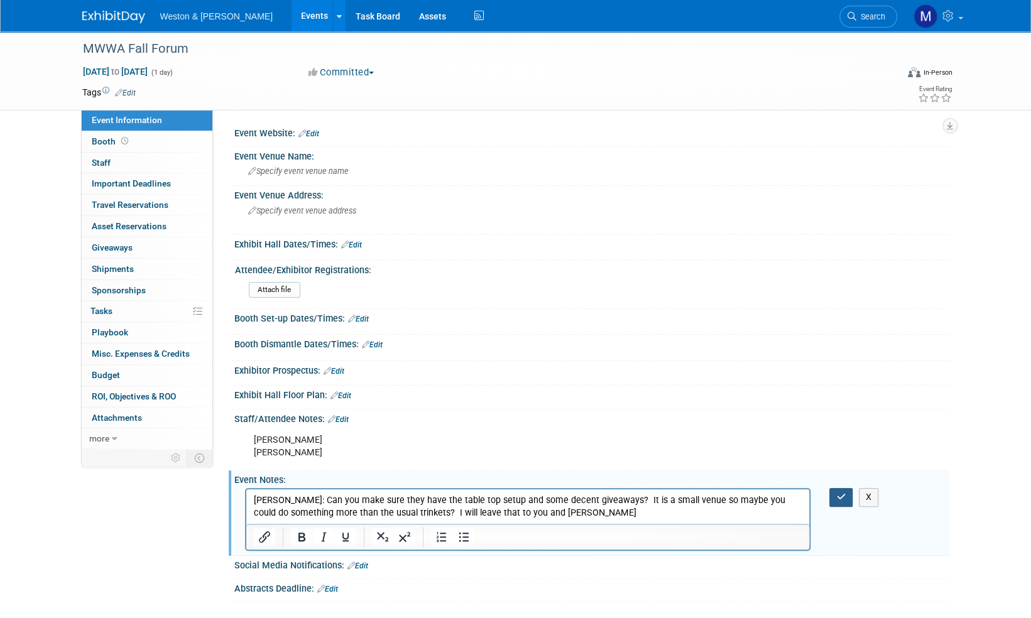
click at [841, 493] on icon "button" at bounding box center [841, 497] width 9 height 9
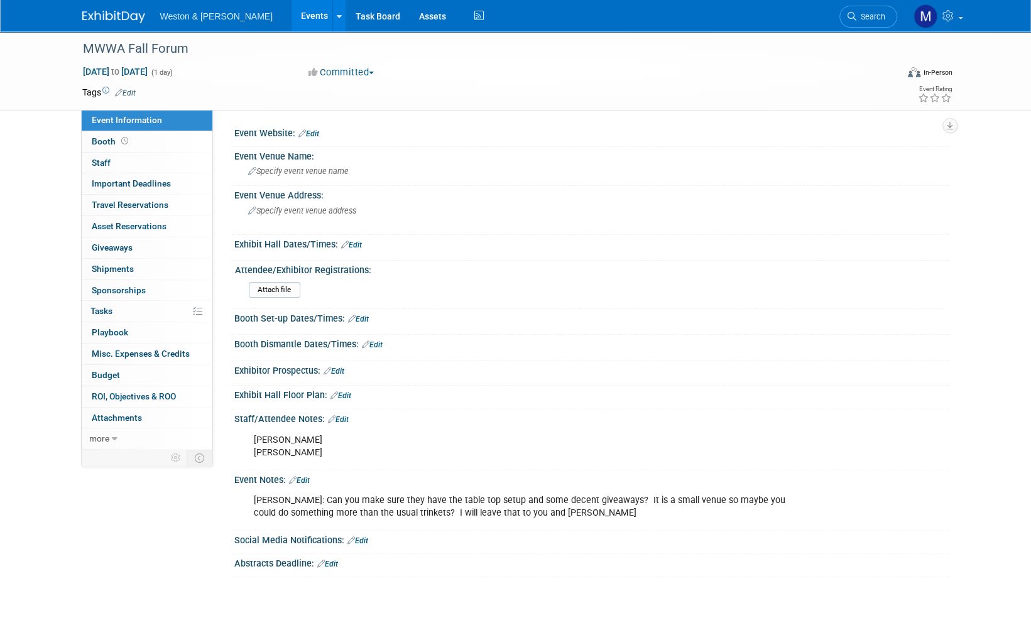
click at [101, 19] on img at bounding box center [113, 17] width 63 height 13
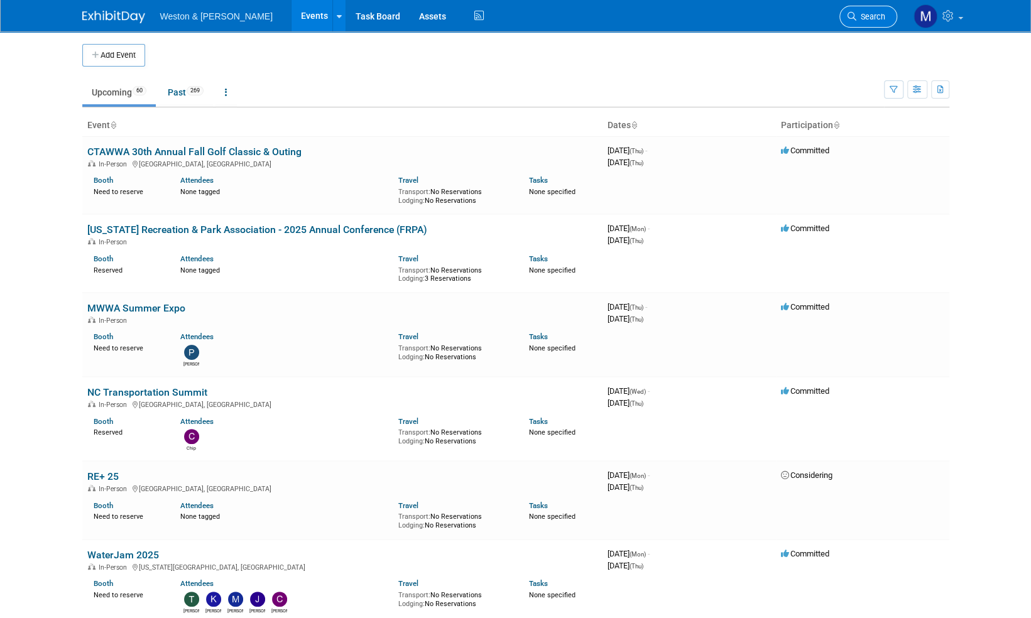
click at [875, 20] on span "Search" at bounding box center [871, 16] width 29 height 9
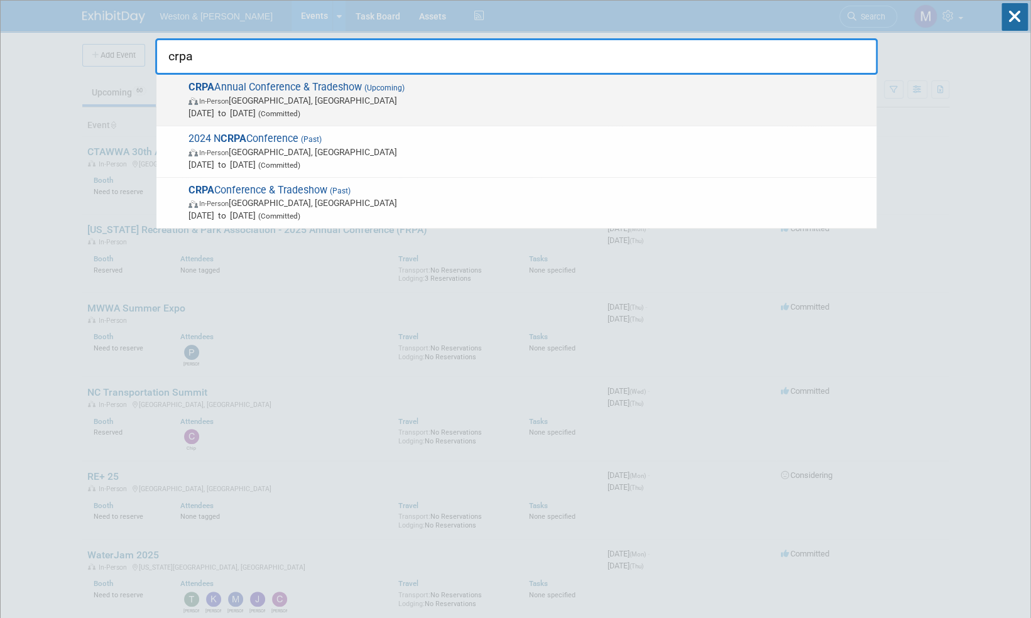
type input "crpa"
click at [344, 88] on span "CRPA Annual Conference & Tradeshow (Upcoming) In-Person Montville, CT Nov 24, 2…" at bounding box center [528, 100] width 686 height 38
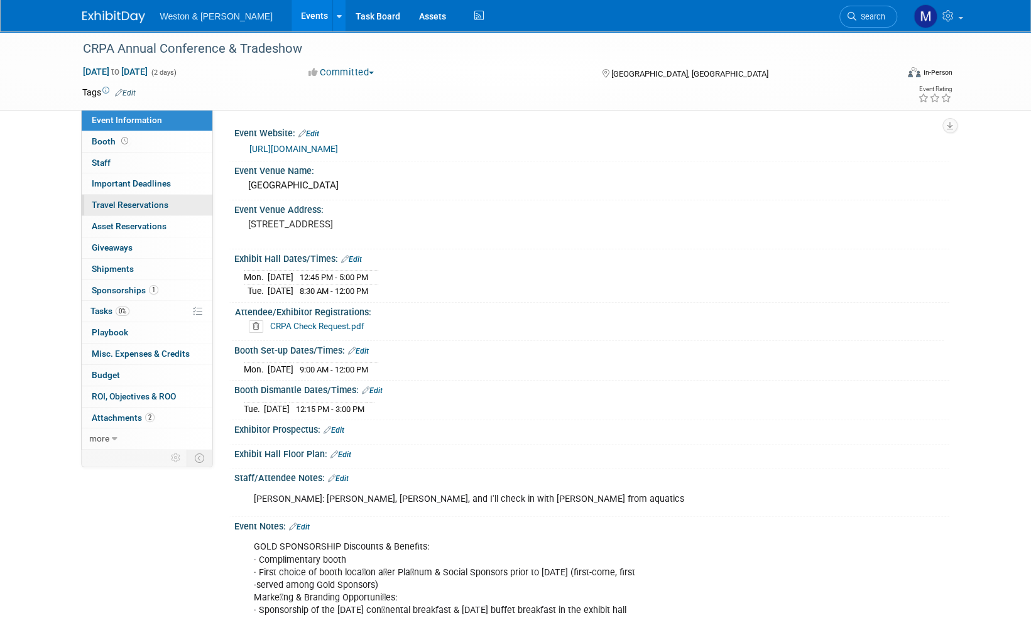
click at [162, 207] on span "Travel Reservations 0" at bounding box center [130, 205] width 77 height 10
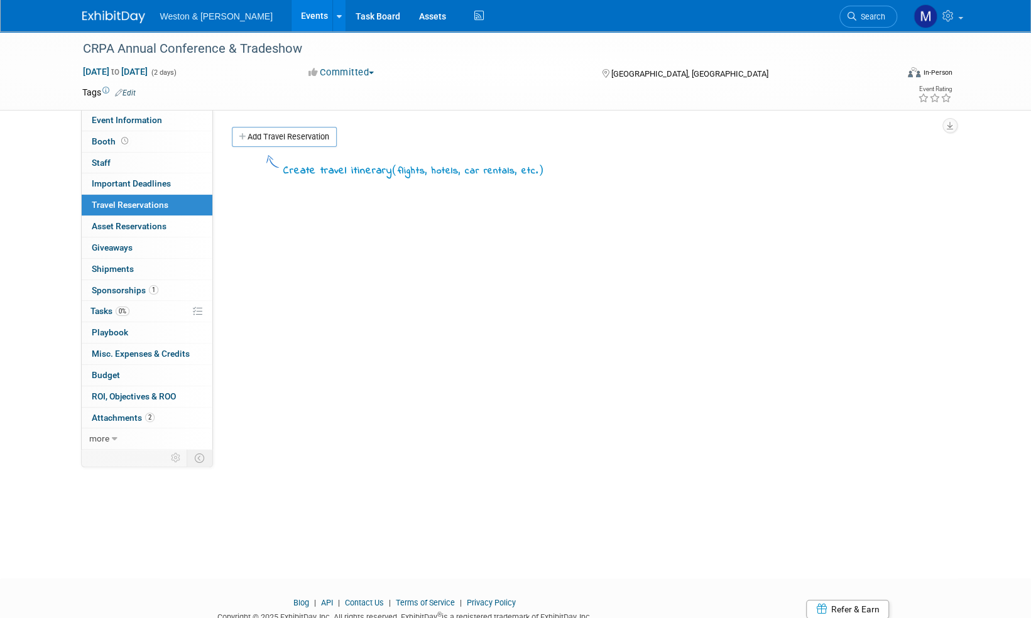
click at [114, 16] on img at bounding box center [113, 17] width 63 height 13
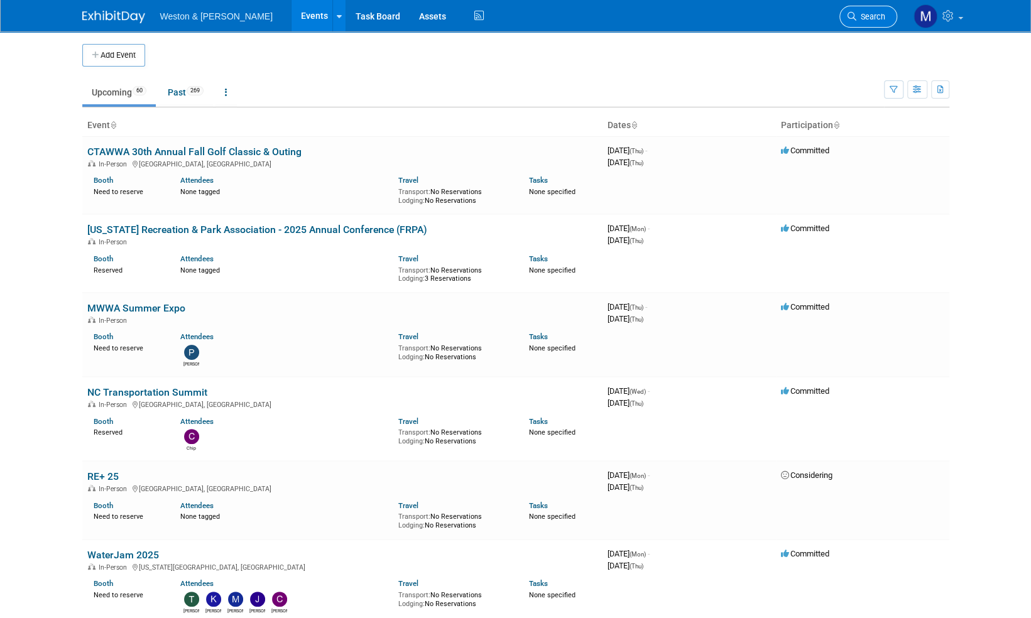
click at [871, 12] on span "Search" at bounding box center [871, 16] width 29 height 9
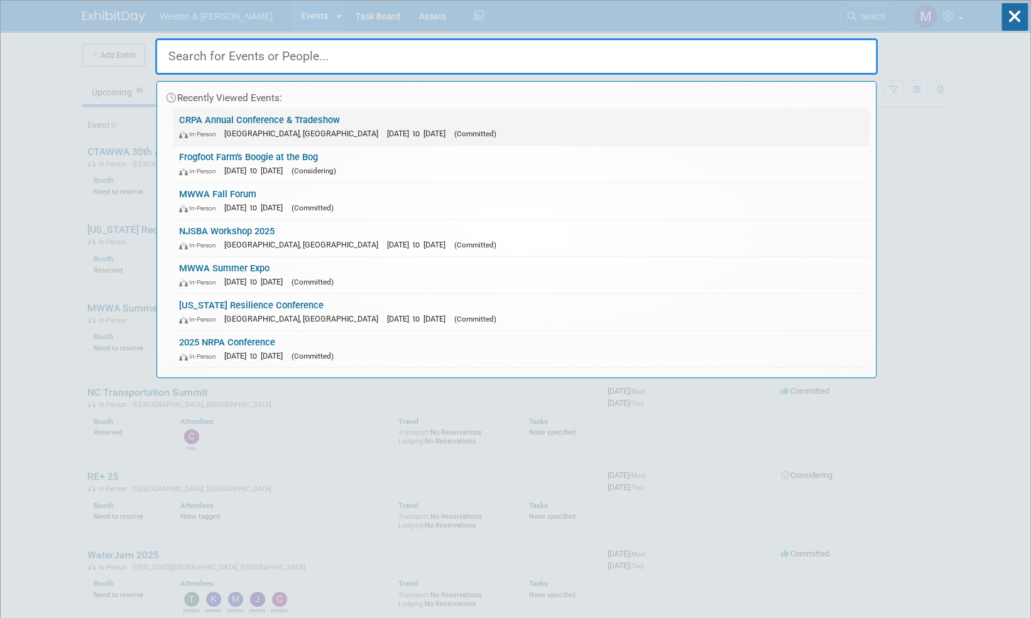
click at [226, 118] on link "CRPA Annual Conference & Tradeshow In-Person Montville, CT Nov 24, 2025 to Nov …" at bounding box center [521, 127] width 697 height 36
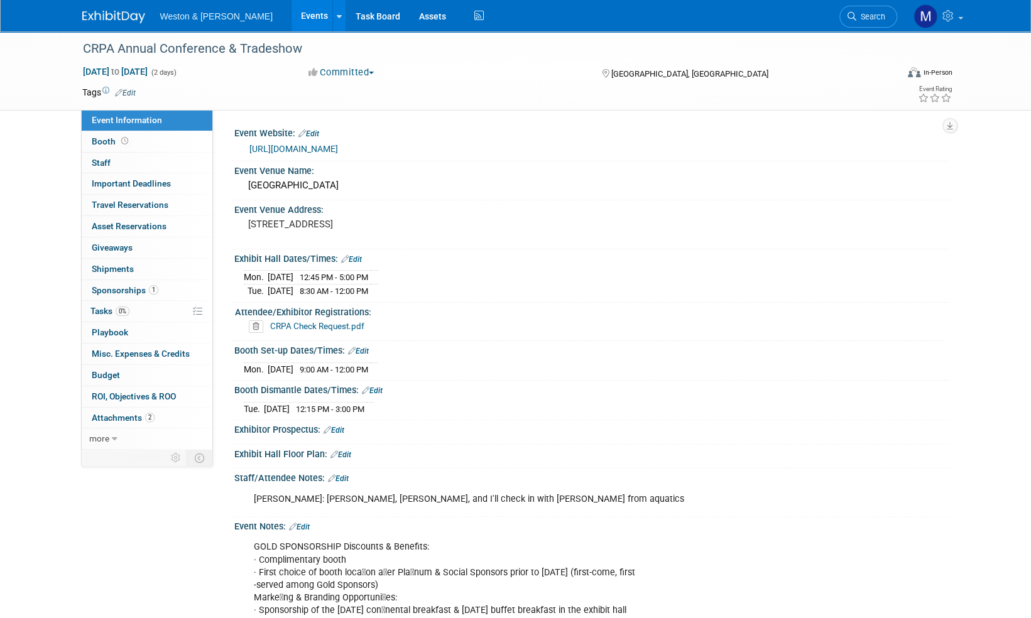
click at [954, 251] on div "Event Information Event Info Booth Booth 0 Staff 0 Staff Important Deadlines Im…" at bounding box center [516, 409] width 886 height 757
